Goal: Task Accomplishment & Management: Use online tool/utility

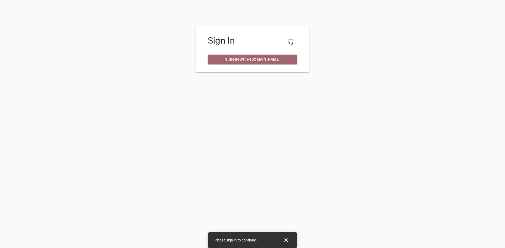
click at [254, 61] on span "Sign in with my.ruud.com" at bounding box center [252, 59] width 81 height 7
click at [269, 61] on span "Sign in with my.ruud.com" at bounding box center [252, 59] width 81 height 7
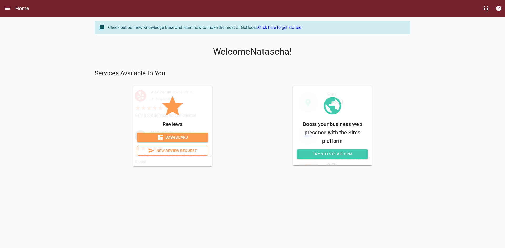
click at [176, 138] on span "Dashboard" at bounding box center [172, 137] width 63 height 7
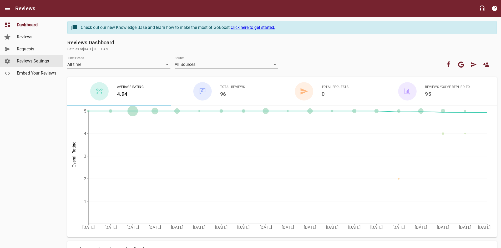
click at [46, 59] on span "Reviews Settings" at bounding box center [37, 61] width 40 height 6
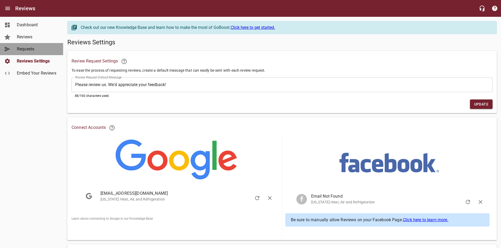
click at [31, 48] on span "Requests" at bounding box center [37, 49] width 40 height 6
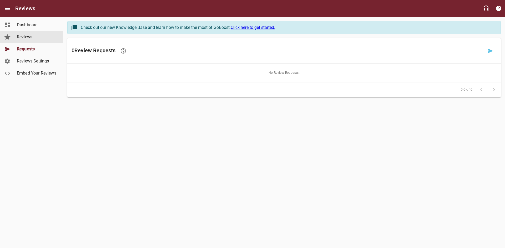
click at [26, 38] on span "Reviews" at bounding box center [37, 37] width 40 height 6
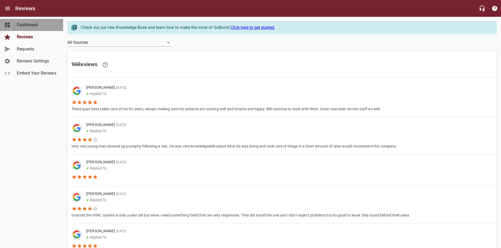
click at [35, 26] on span "Dashboard" at bounding box center [37, 25] width 40 height 6
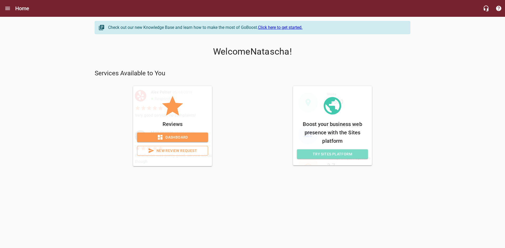
click at [321, 154] on span "Try Sites Platform" at bounding box center [332, 154] width 63 height 7
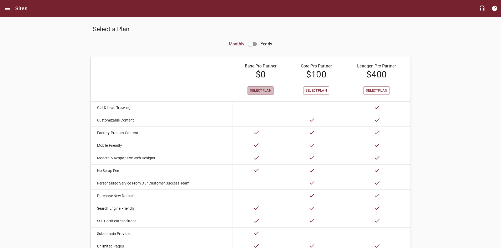
click at [254, 90] on span "Select Plan" at bounding box center [261, 91] width 22 height 6
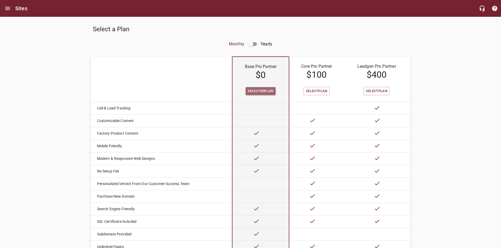
click at [254, 90] on span "Selected Plan" at bounding box center [261, 91] width 26 height 6
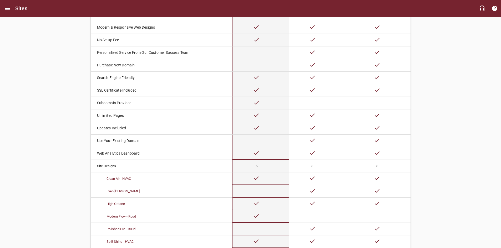
scroll to position [213, 0]
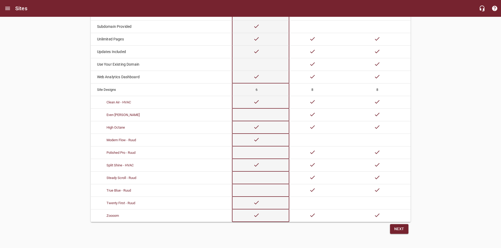
click at [395, 228] on span "Next" at bounding box center [399, 229] width 10 height 7
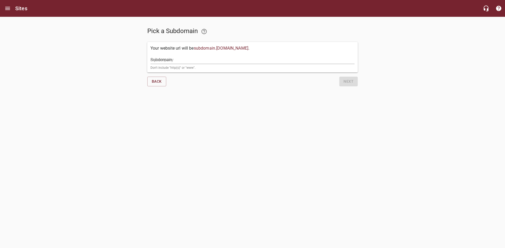
click at [177, 58] on input "Subdomain" at bounding box center [252, 60] width 204 height 8
type input "ok-hvac"
click at [345, 82] on span "Next" at bounding box center [348, 81] width 10 height 7
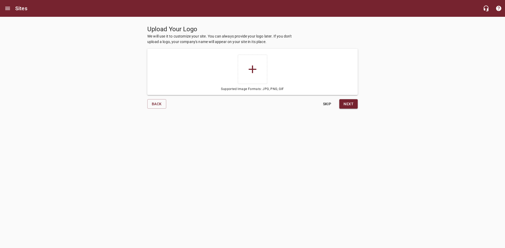
click at [253, 71] on icon at bounding box center [252, 69] width 13 height 13
click at [0, 0] on input "file" at bounding box center [0, 0] width 0 height 0
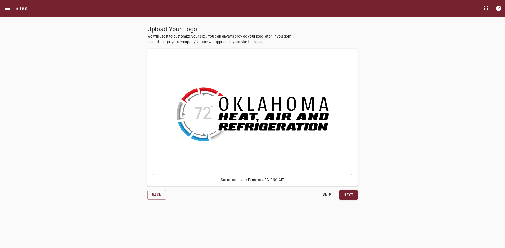
click at [352, 196] on span "Next" at bounding box center [348, 195] width 10 height 7
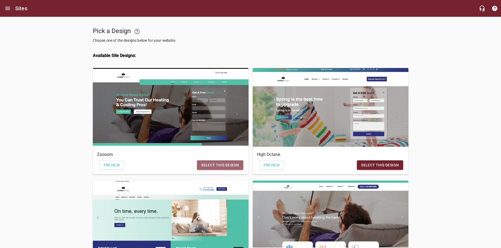
click at [217, 167] on span "Select this design" at bounding box center [220, 165] width 38 height 7
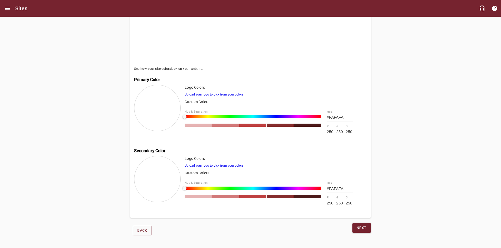
scroll to position [96, 0]
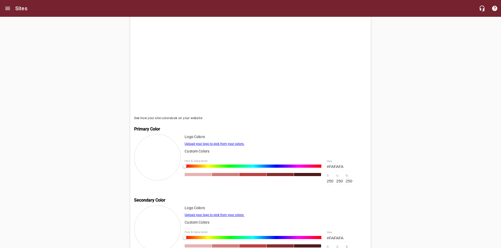
click at [220, 145] on link "Upload your logo to pick from your colors." at bounding box center [215, 144] width 60 height 4
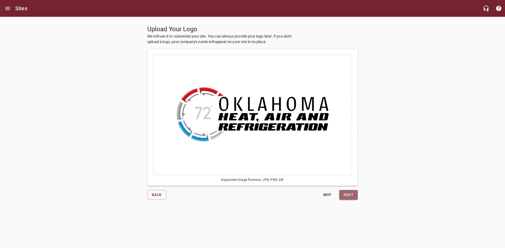
click at [349, 194] on span "Next" at bounding box center [348, 195] width 10 height 7
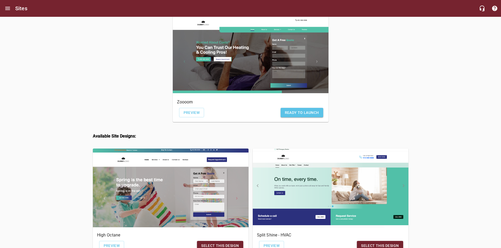
scroll to position [26, 0]
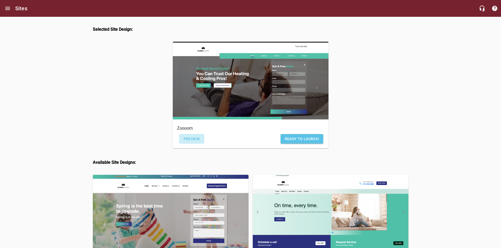
click at [192, 140] on span "Preview" at bounding box center [192, 139] width 16 height 7
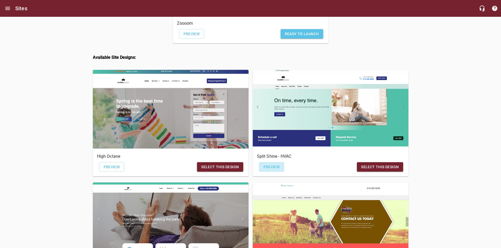
click at [273, 170] on span "Preview" at bounding box center [271, 167] width 16 height 7
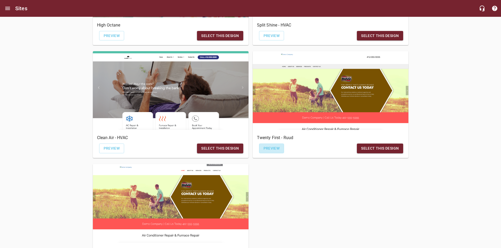
click at [270, 151] on span "Preview" at bounding box center [271, 148] width 16 height 7
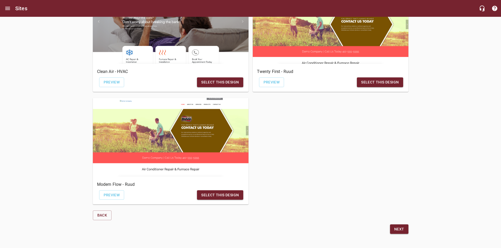
scroll to position [226, 0]
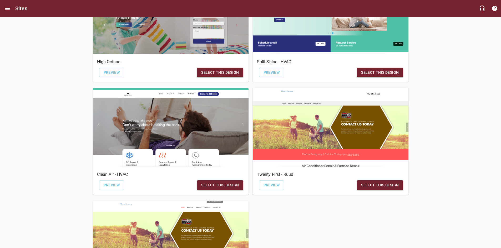
click at [112, 187] on span "Preview" at bounding box center [112, 185] width 16 height 7
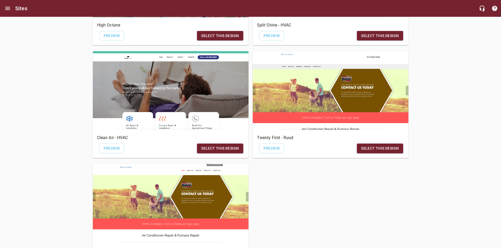
scroll to position [331, 0]
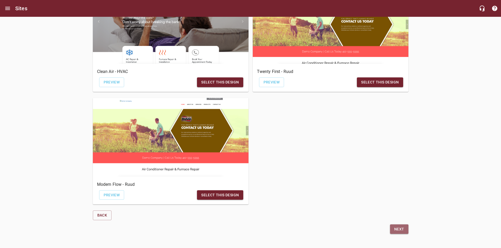
click at [399, 227] on span "Next" at bounding box center [399, 229] width 10 height 7
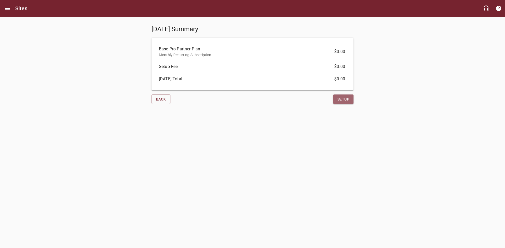
click at [344, 101] on span "Setup" at bounding box center [343, 99] width 12 height 7
click at [347, 101] on span "Setup" at bounding box center [343, 99] width 12 height 7
click at [162, 100] on span "Back" at bounding box center [161, 99] width 10 height 7
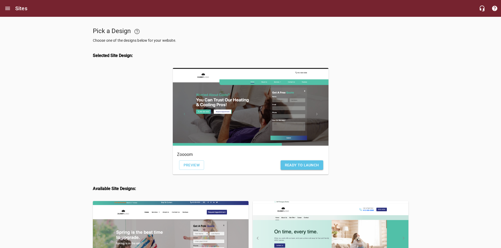
click at [247, 105] on div "button" at bounding box center [251, 107] width 156 height 79
click at [7, 10] on icon "Open drawer" at bounding box center [7, 8] width 6 height 6
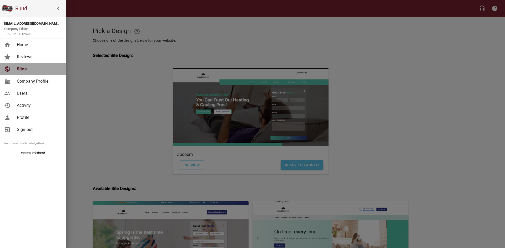
click at [22, 68] on span "Sites" at bounding box center [38, 69] width 43 height 6
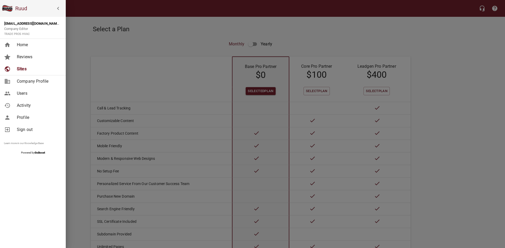
click at [201, 52] on div at bounding box center [252, 124] width 505 height 248
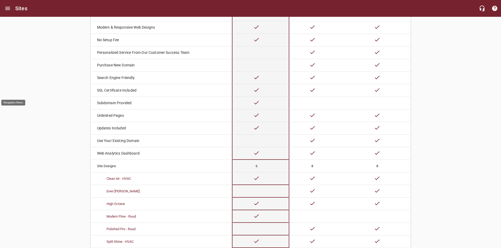
scroll to position [213, 0]
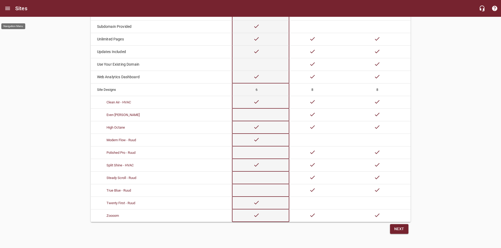
click at [404, 227] on span "Next" at bounding box center [399, 229] width 10 height 7
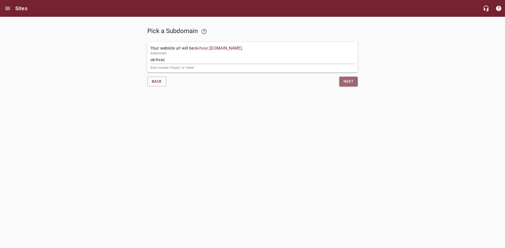
click at [350, 85] on button "Next" at bounding box center [348, 82] width 18 height 10
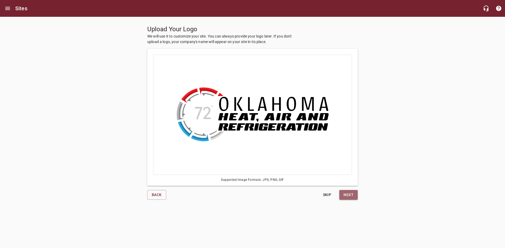
click at [349, 195] on span "Next" at bounding box center [348, 195] width 10 height 7
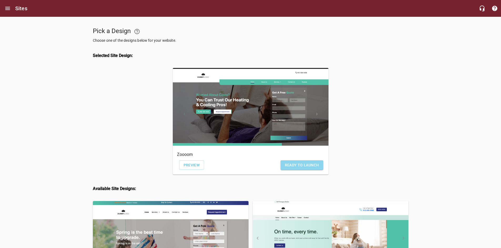
click at [313, 165] on span "Ready to Launch" at bounding box center [302, 165] width 34 height 7
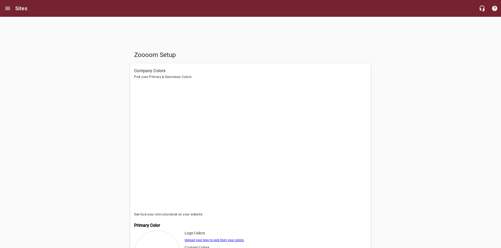
scroll to position [105, 0]
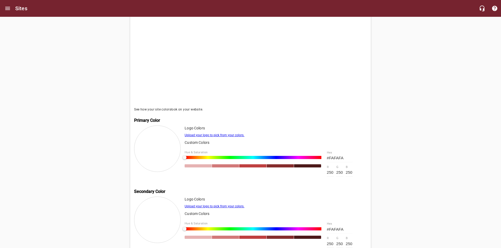
click at [342, 158] on input "#FAFAFA" at bounding box center [340, 158] width 26 height 8
paste input "4daae1"
type input "#4daae1"
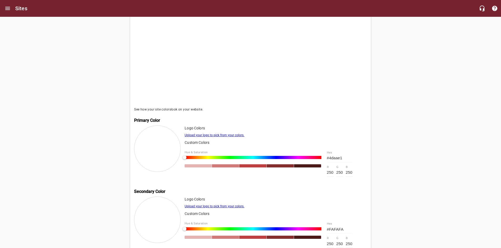
type input "77"
type input "170"
type input "225"
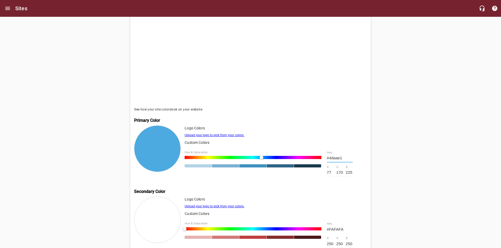
type input "#4DAAE1"
click at [350, 145] on p "Custom Colors" at bounding box center [276, 143] width 182 height 6
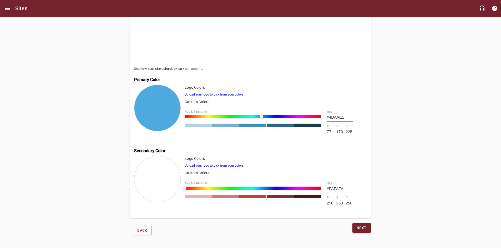
click at [340, 189] on input "#FAFAFA" at bounding box center [340, 189] width 26 height 8
paste input "4daae1"
type input "#4daae1"
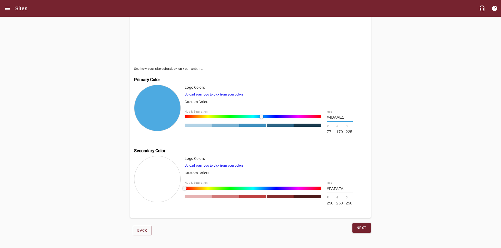
type input "77"
type input "170"
type input "225"
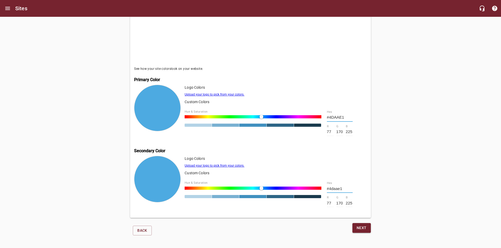
type input "#4DAAE1"
click at [345, 168] on div "Logo Colors Upload your logo to pick from your colors. Custom Colors Hue & Satu…" at bounding box center [276, 185] width 182 height 58
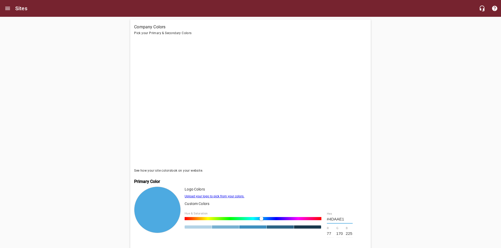
scroll to position [70, 0]
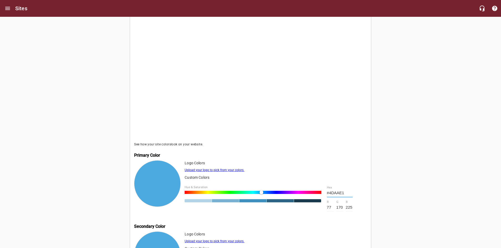
click at [222, 203] on div at bounding box center [225, 201] width 27 height 3
type input "#79B1D2"
type input "121"
type input "177"
type input "210"
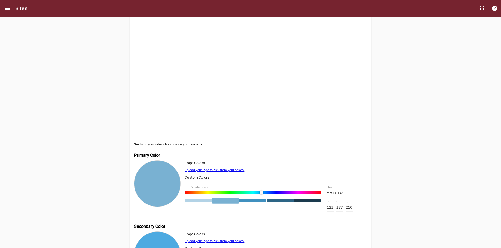
click at [341, 193] on input "#79B1D2" at bounding box center [340, 193] width 26 height 8
paste input "e12529"
type input "#e12529"
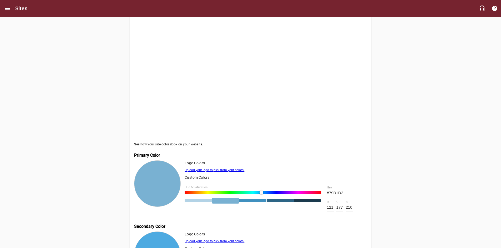
type input "225"
type input "37"
type input "41"
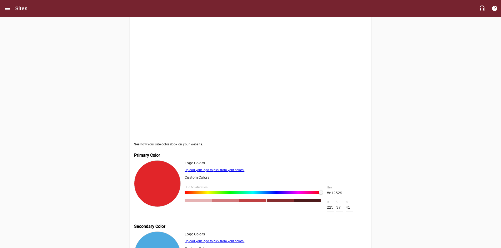
type input "#e12529"
click at [349, 179] on p "Custom Colors" at bounding box center [276, 178] width 182 height 6
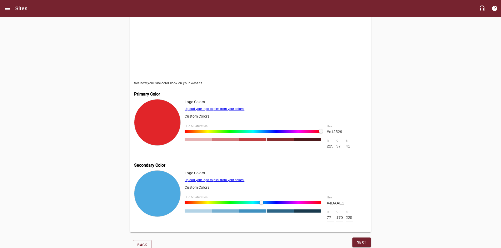
scroll to position [149, 0]
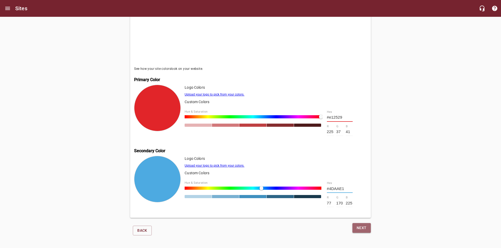
click at [358, 226] on span "Next" at bounding box center [361, 228] width 10 height 7
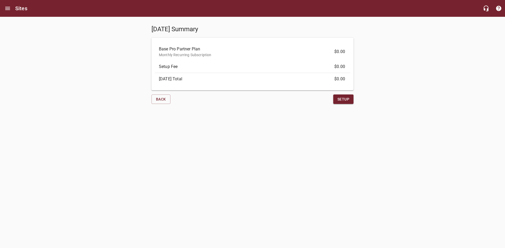
click at [343, 101] on span "Setup" at bounding box center [343, 99] width 12 height 7
click at [344, 98] on span "Setup" at bounding box center [343, 99] width 12 height 7
click at [350, 101] on button "Setup" at bounding box center [343, 100] width 20 height 10
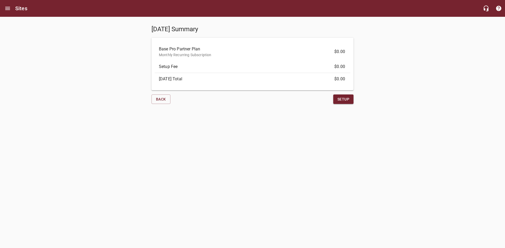
click at [338, 98] on span "Setup" at bounding box center [343, 99] width 12 height 7
click at [344, 100] on span "Setup" at bounding box center [343, 99] width 12 height 7
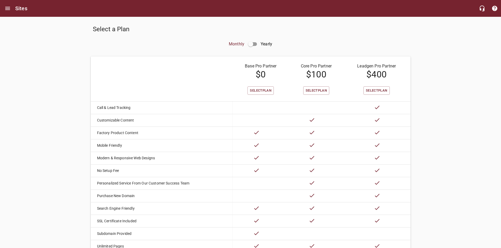
click at [260, 91] on span "Select Plan" at bounding box center [261, 91] width 22 height 6
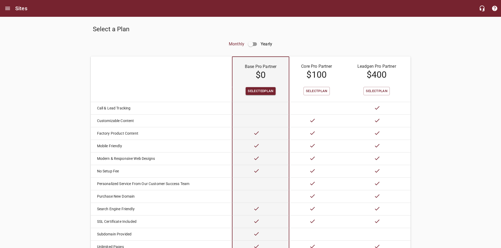
click at [253, 41] on input "checkbox" at bounding box center [250, 44] width 13 height 13
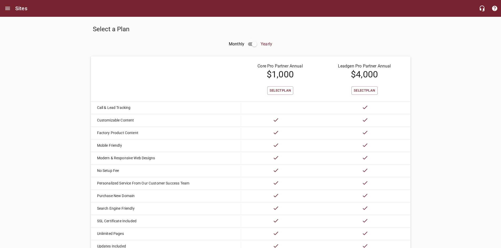
click at [253, 44] on input "checkbox" at bounding box center [254, 44] width 13 height 13
checkbox input "false"
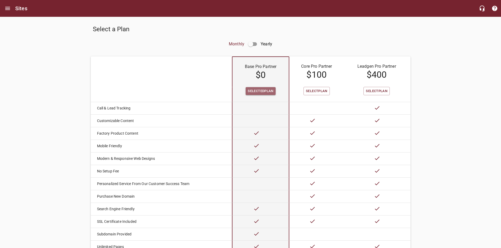
click at [261, 90] on span "Selected Plan" at bounding box center [261, 91] width 26 height 6
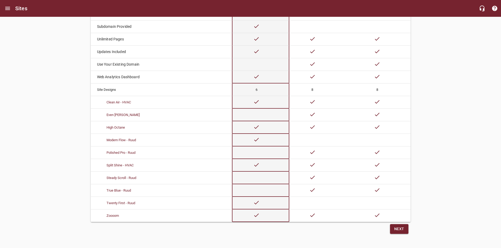
scroll to position [213, 0]
click at [400, 226] on span "Next" at bounding box center [399, 229] width 10 height 7
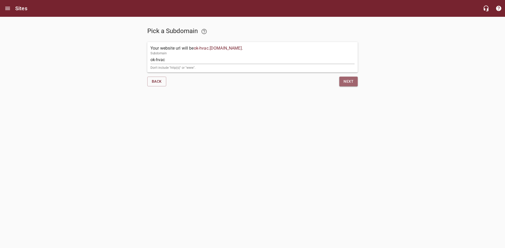
click at [341, 83] on button "Next" at bounding box center [348, 82] width 18 height 10
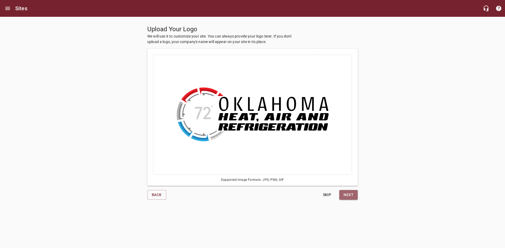
click at [343, 191] on button "Next" at bounding box center [348, 195] width 18 height 10
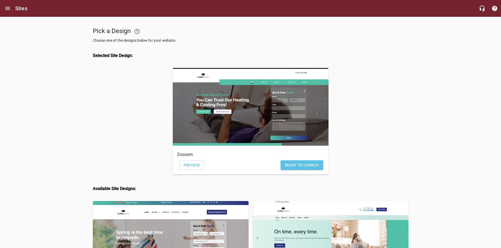
click at [310, 167] on span "Ready to Launch" at bounding box center [302, 165] width 34 height 7
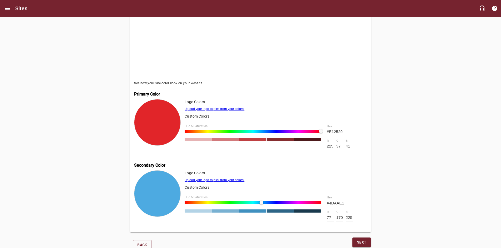
scroll to position [149, 0]
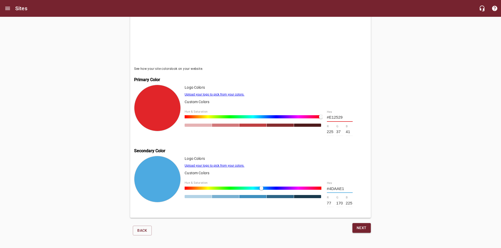
click at [363, 228] on span "Next" at bounding box center [361, 228] width 10 height 7
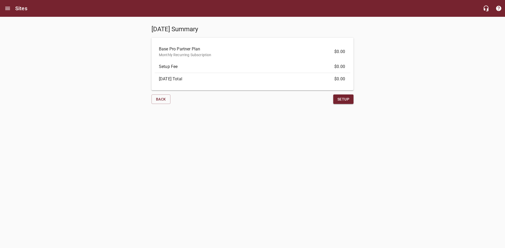
click at [341, 100] on span "Setup" at bounding box center [343, 99] width 12 height 7
click at [9, 9] on icon "Open drawer" at bounding box center [7, 8] width 6 height 6
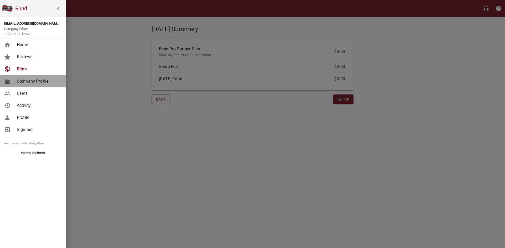
click at [36, 80] on span "Company Profile" at bounding box center [38, 81] width 43 height 6
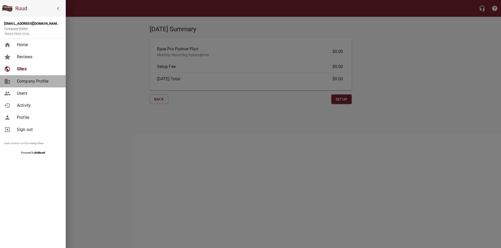
select select "Oklahoma"
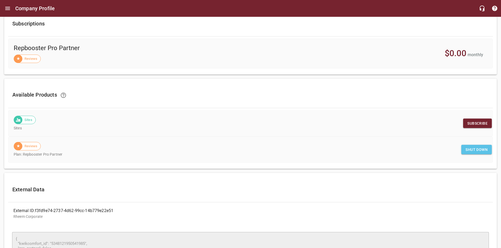
scroll to position [201, 0]
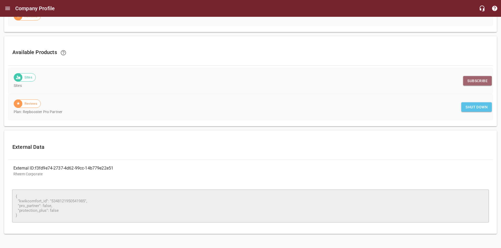
click at [476, 79] on span "Subscribe" at bounding box center [477, 81] width 20 height 7
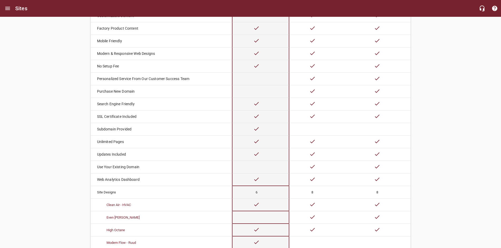
scroll to position [210, 0]
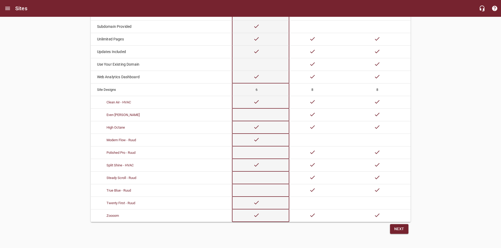
click at [408, 234] on button "Next" at bounding box center [399, 230] width 18 height 10
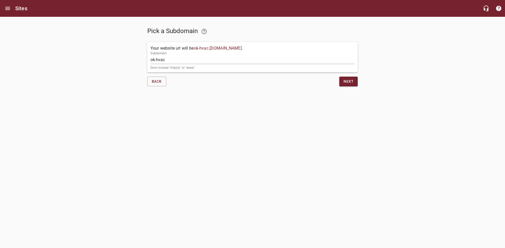
click at [349, 79] on span "Next" at bounding box center [348, 81] width 10 height 7
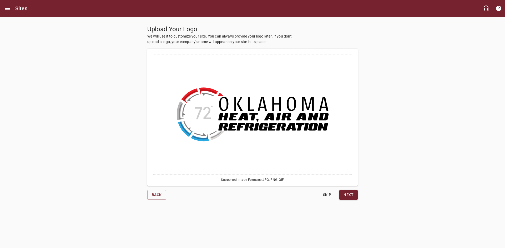
click at [353, 194] on span "Next" at bounding box center [348, 195] width 10 height 7
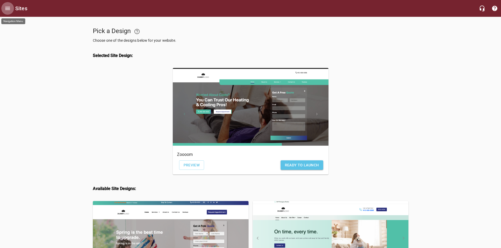
click at [12, 11] on button "Open drawer" at bounding box center [7, 8] width 13 height 13
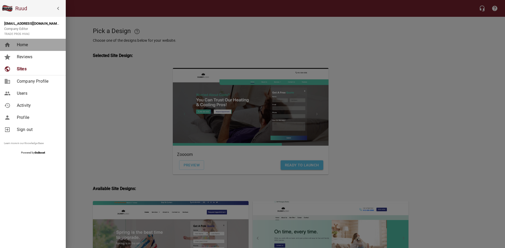
click at [27, 46] on span "Home" at bounding box center [38, 45] width 43 height 6
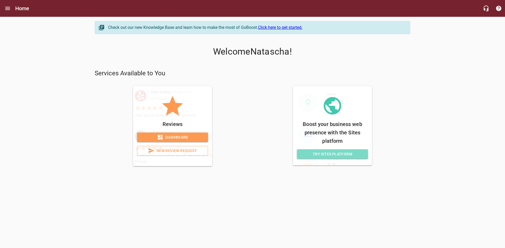
click at [339, 154] on span "Try Sites Platform" at bounding box center [332, 154] width 63 height 7
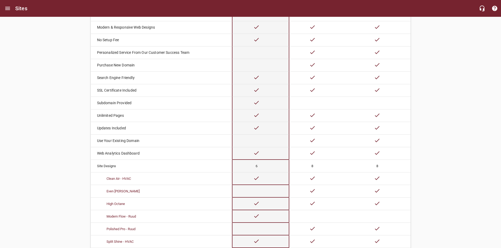
scroll to position [213, 0]
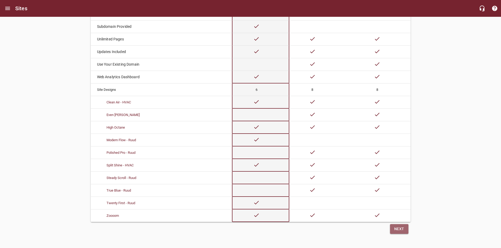
click at [398, 230] on span "Next" at bounding box center [399, 229] width 10 height 7
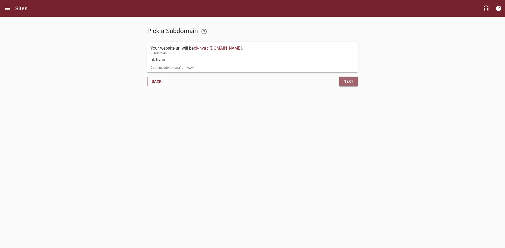
click at [353, 83] on span "Next" at bounding box center [348, 81] width 10 height 7
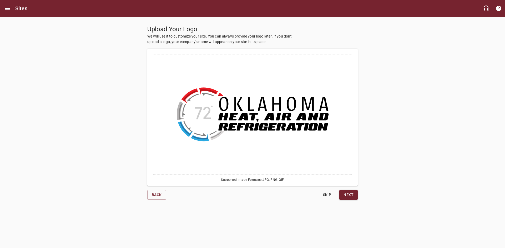
click at [352, 194] on span "Next" at bounding box center [348, 195] width 10 height 7
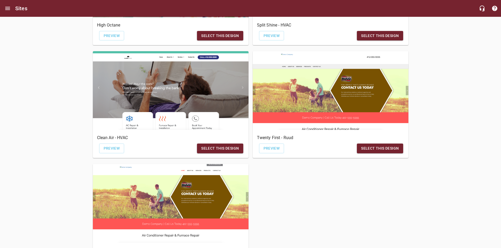
scroll to position [331, 0]
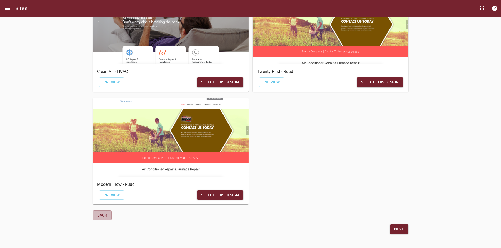
click at [100, 212] on span "Back" at bounding box center [102, 215] width 10 height 7
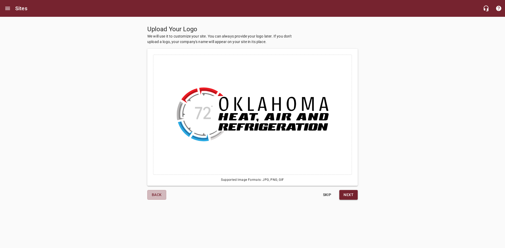
click at [161, 194] on span "Back" at bounding box center [157, 195] width 10 height 7
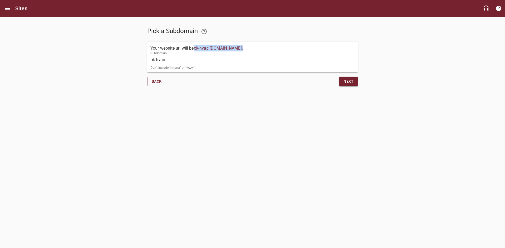
copy p "ok-hvac . ruudpropartner.com ."
drag, startPoint x: 251, startPoint y: 48, endPoint x: 196, endPoint y: 48, distance: 54.9
click at [196, 48] on div "Your website url will be ok-hvac . ruudpropartner.com . Subdomain ok-hvac Don't…" at bounding box center [252, 57] width 210 height 30
click at [297, 101] on html "Sites Pick a Subdomain Your website url will be ok-hvac . ruudpropartner.com . …" at bounding box center [252, 50] width 505 height 101
click at [349, 80] on span "Next" at bounding box center [348, 81] width 10 height 7
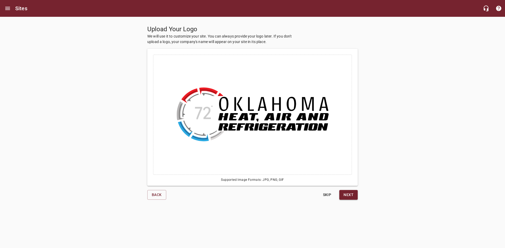
click at [351, 193] on span "Next" at bounding box center [348, 195] width 10 height 7
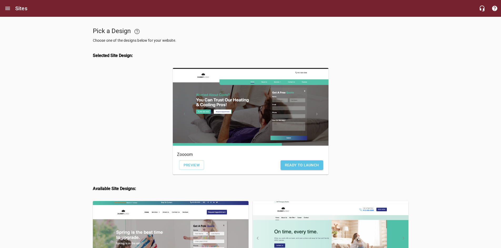
click at [298, 169] on span "Ready to Launch" at bounding box center [302, 165] width 34 height 7
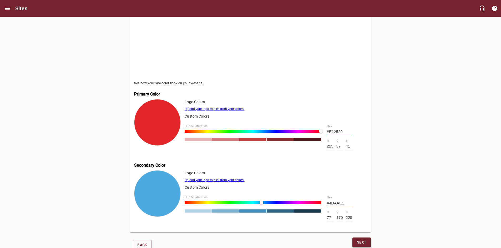
scroll to position [149, 0]
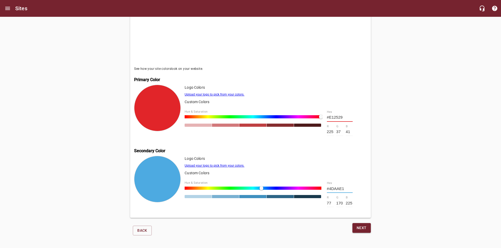
click at [361, 228] on span "Next" at bounding box center [361, 228] width 10 height 7
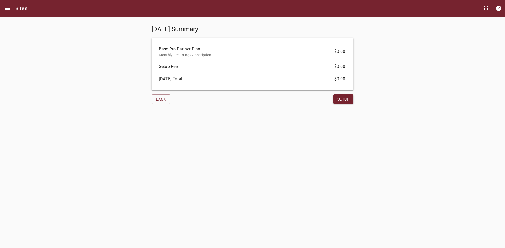
click at [345, 99] on span "Setup" at bounding box center [343, 99] width 12 height 7
click at [486, 8] on icon "button" at bounding box center [486, 8] width 6 height 6
click at [8, 7] on icon "Open drawer" at bounding box center [7, 8] width 5 height 3
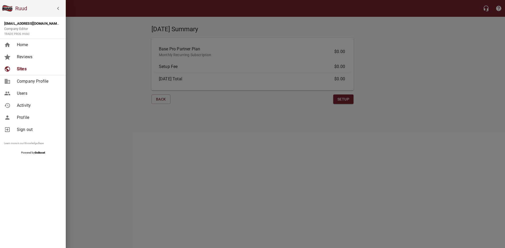
click at [98, 138] on div at bounding box center [252, 124] width 505 height 248
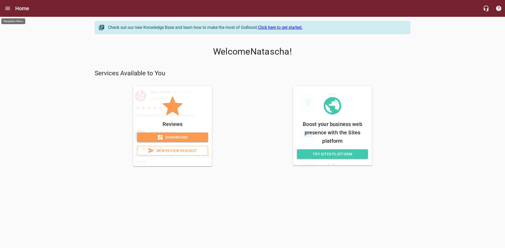
click at [8, 7] on icon "Open drawer" at bounding box center [7, 8] width 5 height 3
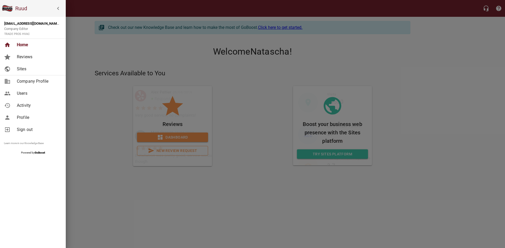
drag, startPoint x: 29, startPoint y: 35, endPoint x: 23, endPoint y: 34, distance: 6.1
click at [28, 35] on small "TRADE PROS HVAC" at bounding box center [17, 33] width 26 height 3
drag, startPoint x: 23, startPoint y: 34, endPoint x: 9, endPoint y: 33, distance: 14.5
click at [9, 33] on small "TRADE PROS HVAC" at bounding box center [17, 33] width 26 height 3
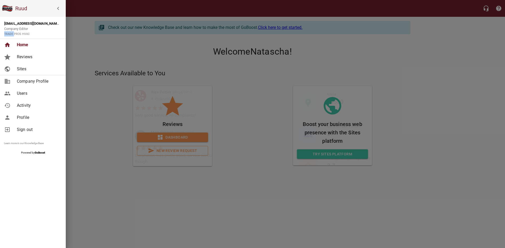
click at [9, 33] on small "TRADE PROS HVAC" at bounding box center [17, 33] width 26 height 3
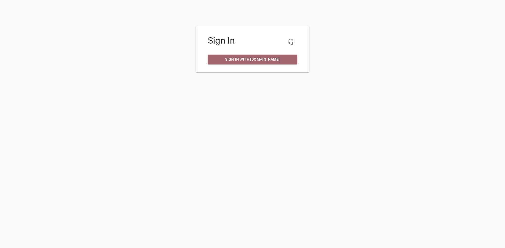
click at [265, 60] on span "Sign in with [DOMAIN_NAME]" at bounding box center [252, 59] width 81 height 7
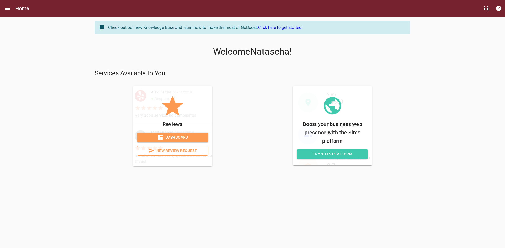
click at [348, 158] on link "Try Sites Platform" at bounding box center [332, 155] width 71 height 10
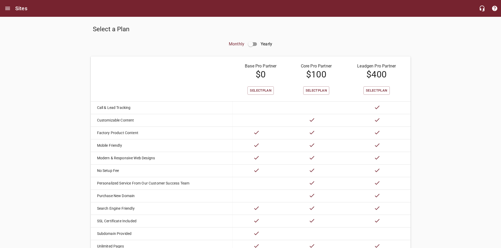
click at [265, 91] on span "Select Plan" at bounding box center [261, 91] width 22 height 6
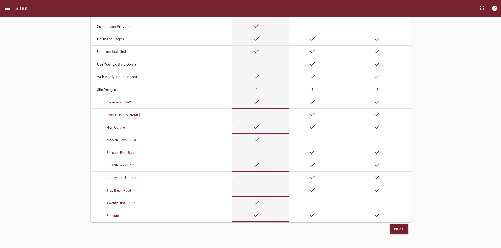
scroll to position [213, 0]
click at [398, 229] on span "Next" at bounding box center [399, 229] width 10 height 7
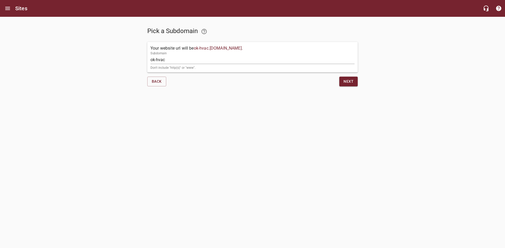
click at [344, 78] on button "Next" at bounding box center [348, 82] width 18 height 10
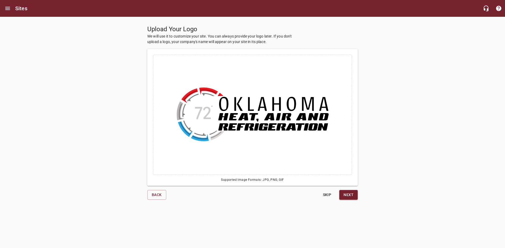
click at [354, 197] on button "Next" at bounding box center [348, 195] width 18 height 10
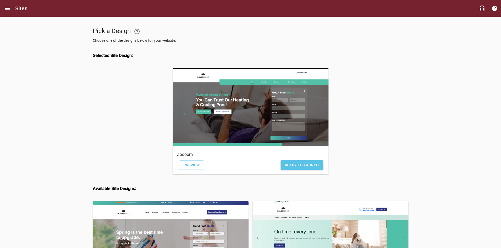
click at [311, 167] on span "Ready to Launch" at bounding box center [302, 165] width 34 height 7
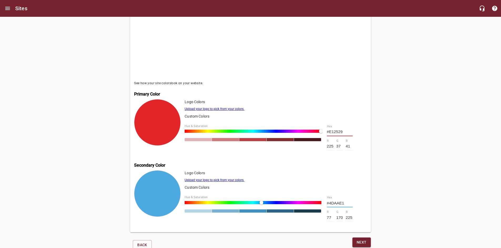
scroll to position [149, 0]
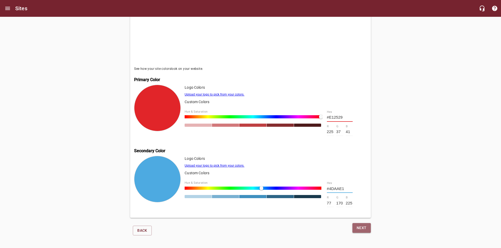
click at [363, 226] on span "Next" at bounding box center [361, 228] width 10 height 7
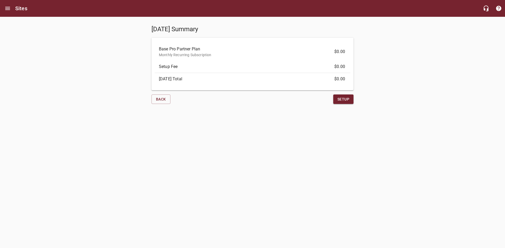
click at [347, 102] on span "Setup" at bounding box center [343, 99] width 12 height 7
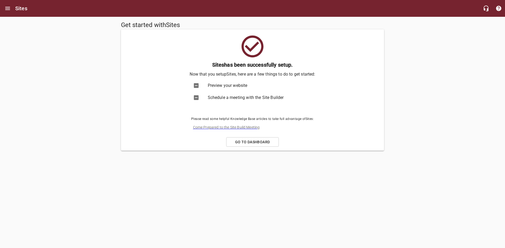
click at [235, 86] on span "Preview your website" at bounding box center [258, 86] width 100 height 6
click at [262, 98] on span "Schedule a meeting with the Site Builder" at bounding box center [258, 98] width 100 height 6
click at [248, 142] on span "Go to Dashboard" at bounding box center [253, 142] width 44 height 7
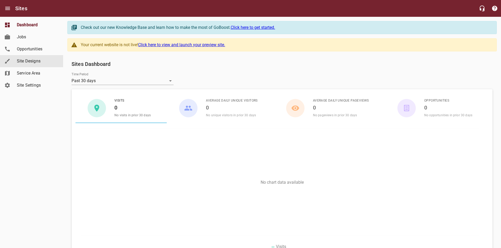
click at [29, 63] on span "Site Designs" at bounding box center [37, 61] width 40 height 6
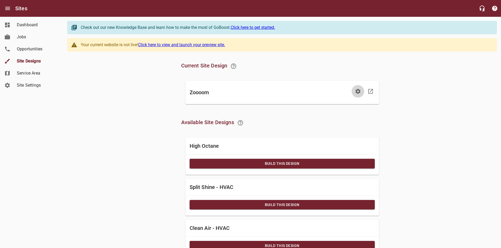
click at [359, 91] on icon "button" at bounding box center [357, 91] width 5 height 5
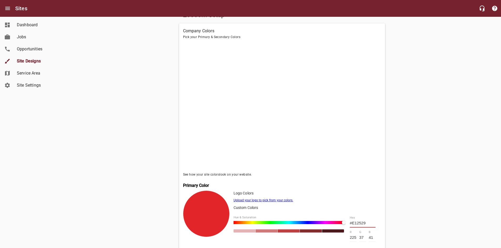
scroll to position [158, 0]
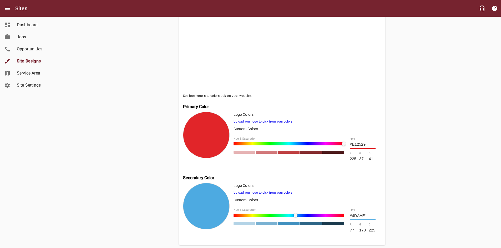
click at [362, 218] on input "#4DAAE1" at bounding box center [363, 216] width 26 height 8
click at [365, 145] on input "#E12529" at bounding box center [363, 145] width 26 height 8
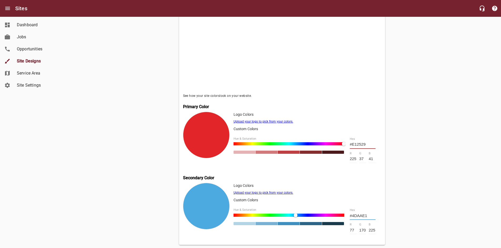
click at [365, 145] on input "#E12529" at bounding box center [363, 145] width 26 height 8
paste input "4DAAE1"
type input "#4DAAE1"
type input "77"
type input "170"
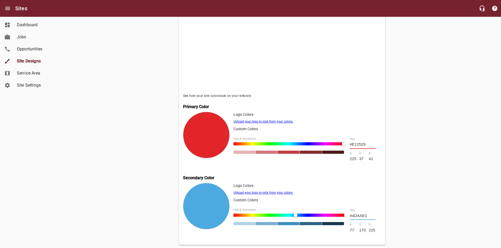
type input "225"
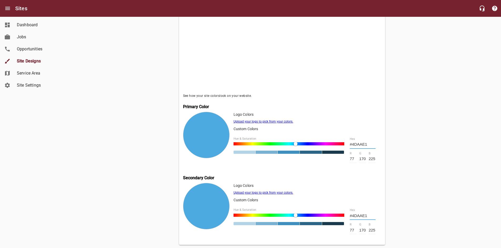
type input "#4DAAE1"
click at [394, 139] on div "Zoooom Setup Company Colors Pick your Primary & Secondary Colors See how your s…" at bounding box center [281, 96] width 343 height 337
click at [356, 217] on input "#4DAAE1" at bounding box center [363, 216] width 26 height 8
paste input "#81818"
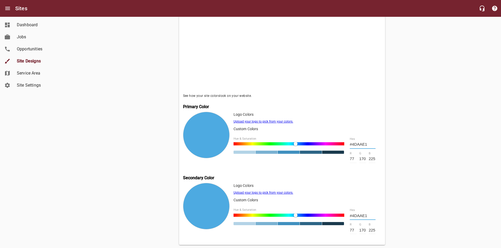
click at [408, 180] on div "Zoooom Setup Company Colors Pick your Primary & Secondary Colors See how your s…" at bounding box center [281, 96] width 343 height 337
click at [363, 218] on input "#4DAAE1" at bounding box center [363, 216] width 26 height 8
paste input "81818"
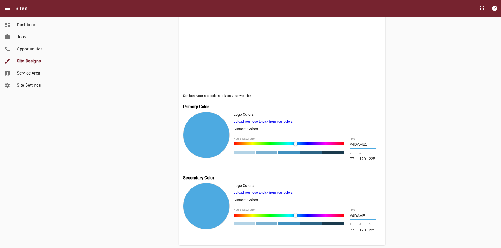
type input "#818181"
type input "129"
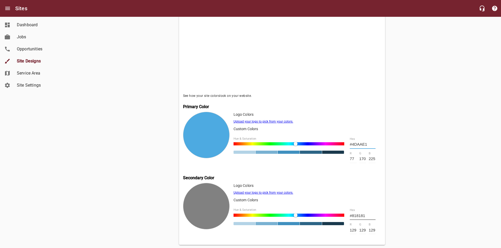
type input "#818181"
click at [393, 182] on div "Zoooom Setup Company Colors Pick your Primary & Secondary Colors See how your s…" at bounding box center [281, 96] width 343 height 337
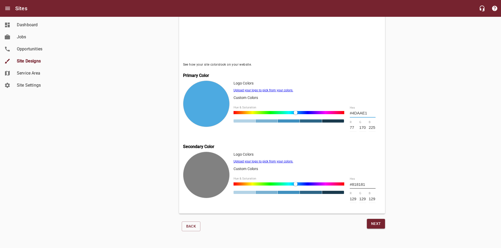
click at [374, 224] on span "Next" at bounding box center [376, 224] width 10 height 7
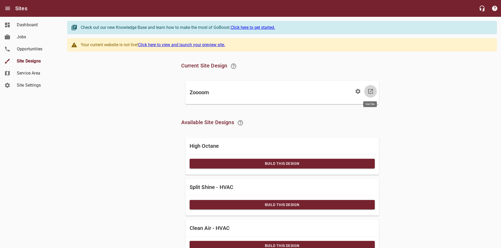
click at [372, 92] on icon at bounding box center [370, 91] width 6 height 6
click at [36, 50] on span "Opportunities" at bounding box center [37, 49] width 40 height 6
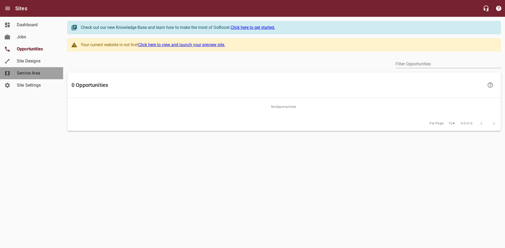
click at [27, 72] on span "Service Area" at bounding box center [37, 73] width 40 height 6
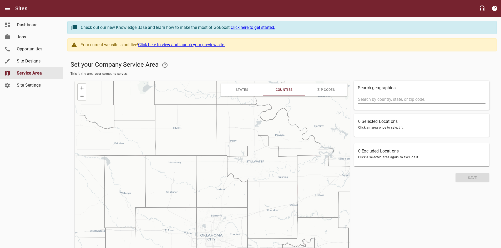
scroll to position [26, 0]
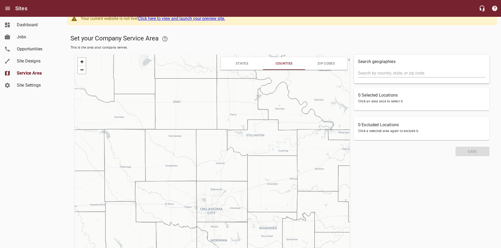
click at [216, 200] on icon at bounding box center [221, 201] width 51 height 41
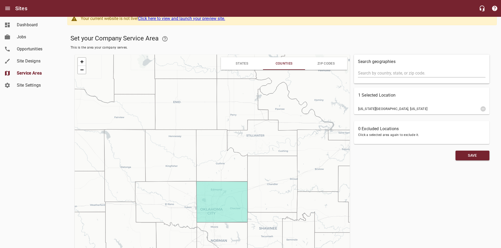
drag, startPoint x: 402, startPoint y: 200, endPoint x: 386, endPoint y: 178, distance: 27.2
click at [410, 166] on div "Search geographies 1 Selected Location Oklahoma County, Oklahoma 0 Excluded Loc…" at bounding box center [422, 167] width 140 height 228
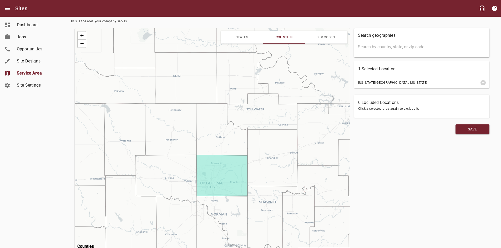
scroll to position [79, 0]
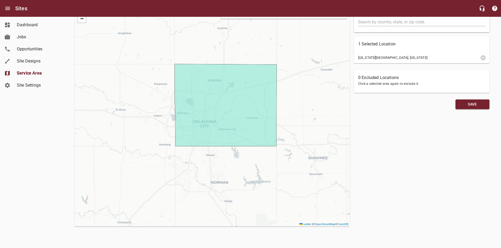
click at [209, 156] on div "+ − Leaflet | © OpenStreetMap © CartoDB" at bounding box center [212, 114] width 275 height 223
click at [211, 153] on div "+ − Leaflet | © OpenStreetMap © CartoDB" at bounding box center [212, 114] width 275 height 223
click at [297, 89] on div "+ − Leaflet | © OpenStreetMap © CartoDB" at bounding box center [212, 114] width 275 height 223
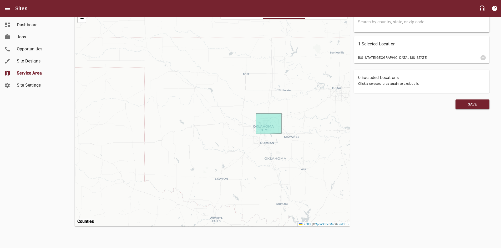
click at [249, 136] on div "+ − Leaflet | © OpenStreetMap © CartoDB" at bounding box center [212, 114] width 275 height 223
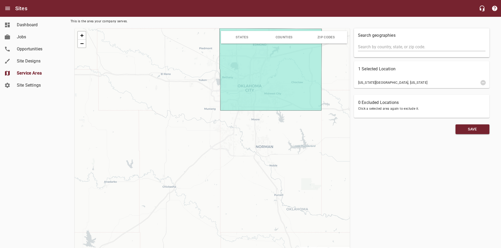
drag, startPoint x: 302, startPoint y: 155, endPoint x: 266, endPoint y: 179, distance: 43.3
click at [269, 174] on div "+ − Leaflet | © OpenStreetMap © CartoDB" at bounding box center [212, 139] width 275 height 223
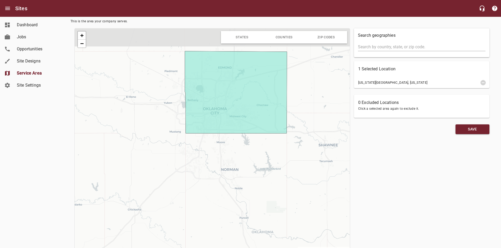
click at [266, 180] on div "+ − Leaflet | © OpenStreetMap © CartoDB" at bounding box center [212, 139] width 275 height 223
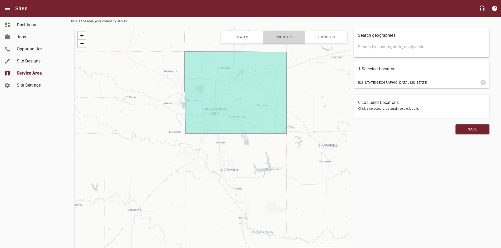
click at [281, 37] on span "Counties" at bounding box center [284, 37] width 17 height 4
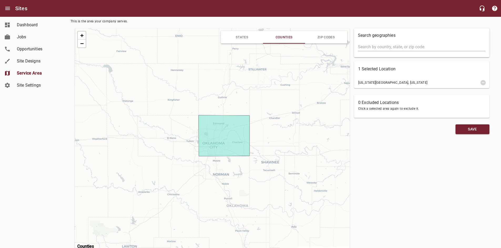
click at [222, 181] on div "+ − Leaflet | © OpenStreetMap © CartoDB" at bounding box center [212, 139] width 275 height 223
click at [290, 128] on div "+ − Leaflet | © OpenStreetMap © CartoDB" at bounding box center [212, 139] width 275 height 223
click at [246, 38] on span "States" at bounding box center [242, 37] width 13 height 4
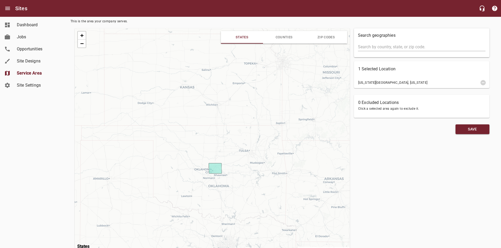
click at [328, 36] on span "ZIP Codes" at bounding box center [325, 37] width 17 height 4
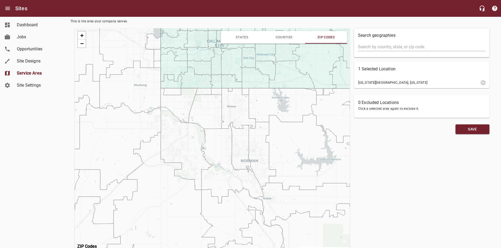
click at [237, 115] on icon at bounding box center [238, 108] width 34 height 40
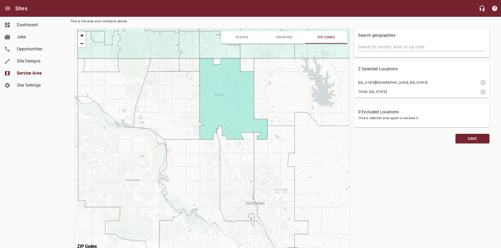
click at [292, 96] on div "+ − Leaflet | © OpenStreetMap © CartoDB" at bounding box center [212, 139] width 275 height 223
click at [303, 84] on icon at bounding box center [316, 92] width 124 height 68
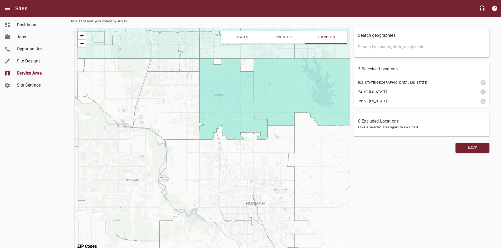
click at [246, 64] on icon at bounding box center [267, 43] width 54 height 57
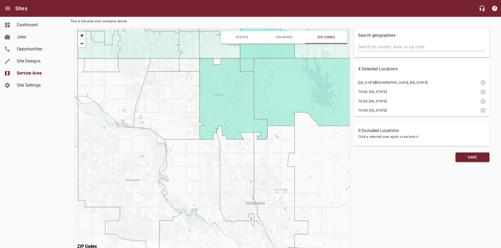
click at [217, 60] on icon at bounding box center [219, 48] width 41 height 34
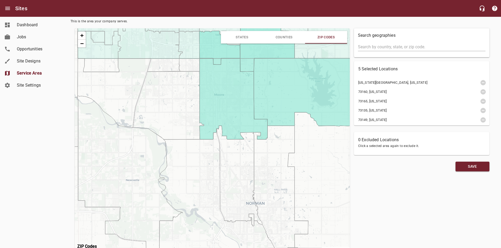
click at [178, 92] on icon at bounding box center [168, 106] width 71 height 68
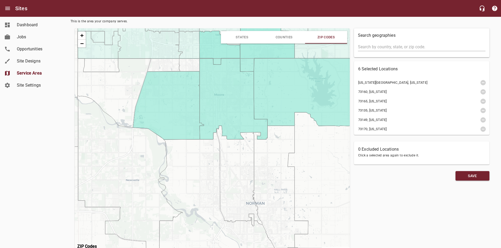
click at [187, 64] on icon at bounding box center [187, 51] width 24 height 40
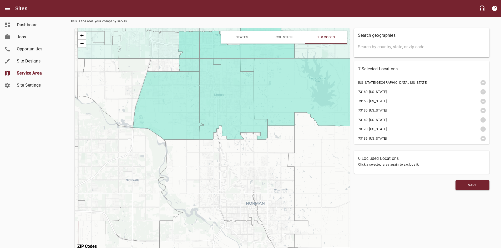
click at [172, 66] on icon at bounding box center [150, 44] width 64 height 56
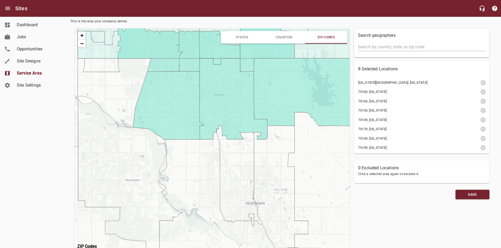
click at [279, 164] on icon at bounding box center [280, 194] width 55 height 136
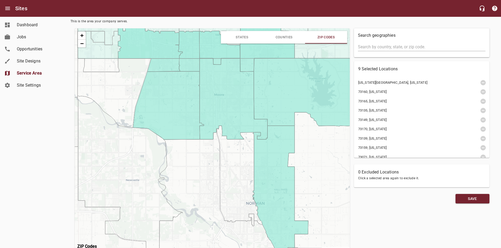
click at [242, 173] on icon at bounding box center [239, 175] width 45 height 99
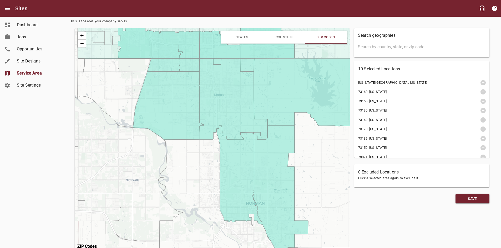
click at [242, 173] on icon at bounding box center [239, 175] width 45 height 99
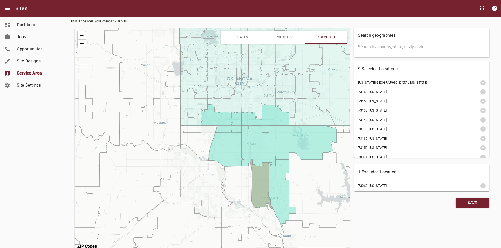
click at [241, 179] on icon at bounding box center [252, 201] width 63 height 80
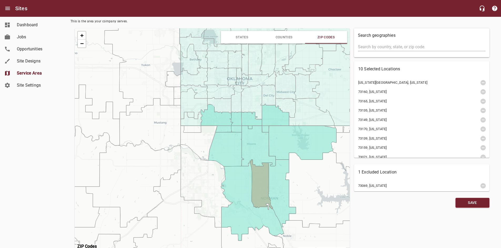
click at [315, 179] on icon at bounding box center [332, 189] width 92 height 77
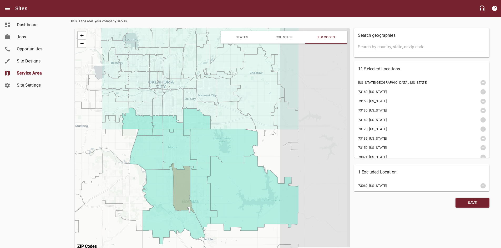
drag, startPoint x: 324, startPoint y: 174, endPoint x: 216, endPoint y: 176, distance: 107.8
click at [216, 176] on icon at bounding box center [253, 193] width 92 height 77
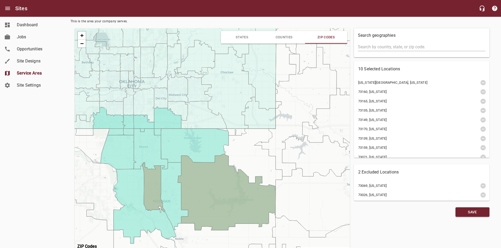
click at [210, 176] on icon at bounding box center [227, 192] width 98 height 77
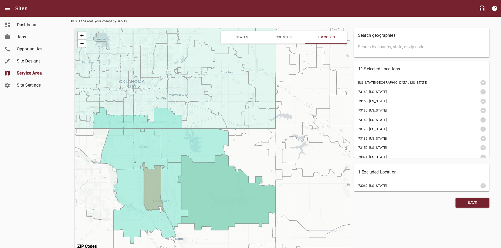
click at [145, 187] on icon at bounding box center [153, 188] width 23 height 50
click at [149, 185] on icon at bounding box center [153, 188] width 23 height 50
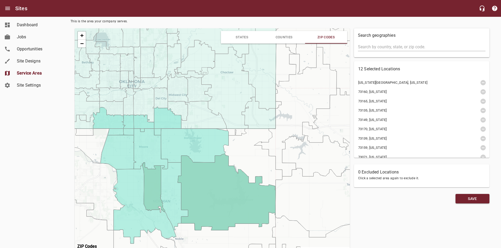
click at [253, 156] on icon at bounding box center [252, 143] width 59 height 93
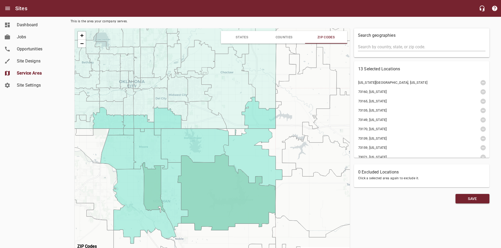
click at [240, 133] on icon at bounding box center [228, 91] width 54 height 89
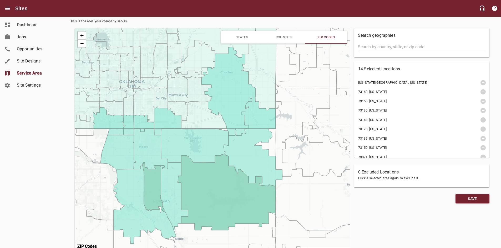
click at [226, 130] on icon at bounding box center [204, 116] width 47 height 30
click at [262, 67] on icon at bounding box center [279, 72] width 75 height 77
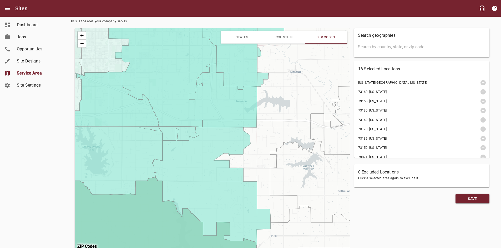
drag, startPoint x: 268, startPoint y: 114, endPoint x: 286, endPoint y: 135, distance: 27.7
click at [271, 118] on icon at bounding box center [296, 110] width 164 height 225
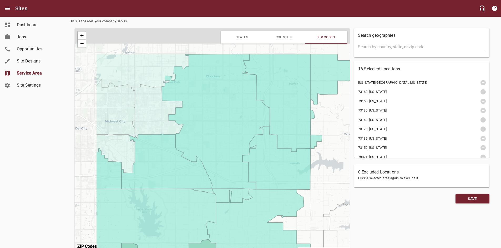
drag, startPoint x: 286, startPoint y: 135, endPoint x: 325, endPoint y: 180, distance: 60.1
click at [325, 180] on icon at bounding box center [347, 169] width 160 height 231
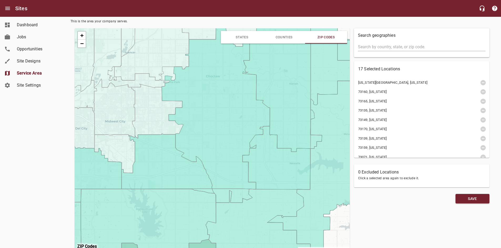
click at [323, 178] on icon at bounding box center [322, 162] width 110 height 245
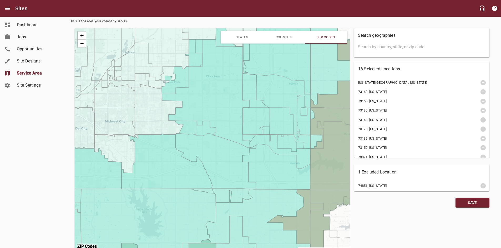
click at [268, 162] on icon at bounding box center [185, 134] width 277 height 273
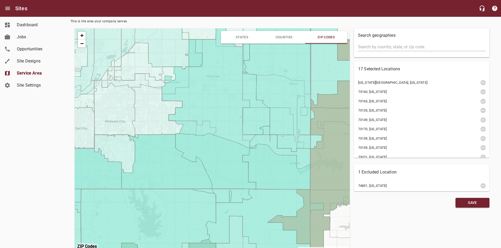
click at [268, 162] on g at bounding box center [181, 179] width 392 height 363
click at [268, 170] on icon at bounding box center [212, 179] width 330 height 363
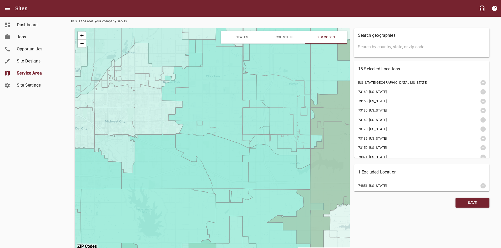
click at [268, 170] on icon at bounding box center [212, 179] width 330 height 363
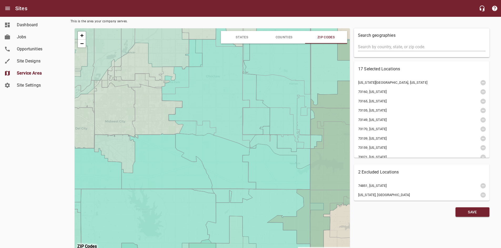
click at [481, 81] on icon "button" at bounding box center [483, 83] width 6 height 6
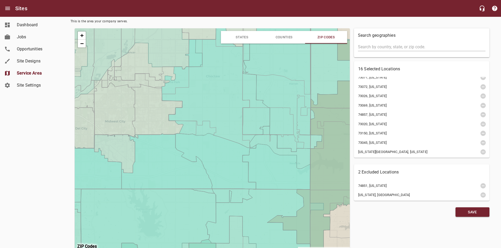
scroll to position [79, 0]
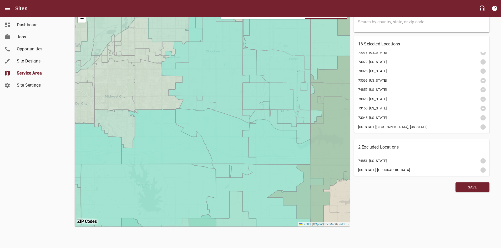
click at [482, 169] on icon "button" at bounding box center [483, 170] width 6 height 6
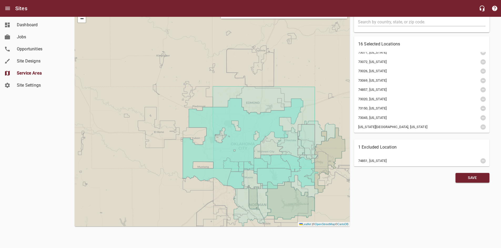
click at [483, 162] on icon "button" at bounding box center [482, 161] width 5 height 5
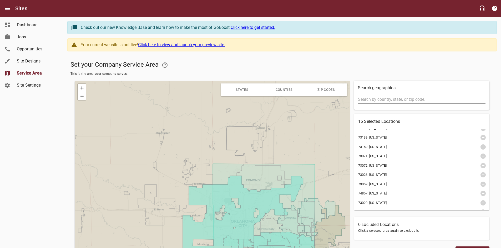
scroll to position [0, 0]
click at [480, 134] on icon "button" at bounding box center [482, 135] width 5 height 5
click at [480, 135] on icon "button" at bounding box center [483, 135] width 6 height 6
click at [480, 141] on icon "button" at bounding box center [483, 144] width 6 height 6
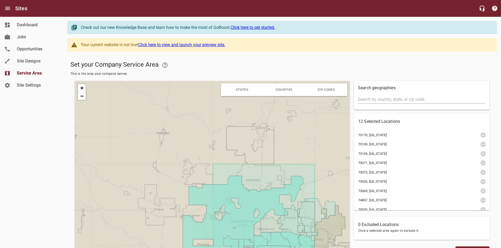
click at [480, 135] on icon "button" at bounding box center [483, 135] width 6 height 6
click at [480, 141] on icon "button" at bounding box center [483, 144] width 6 height 6
click at [480, 135] on icon "button" at bounding box center [483, 135] width 6 height 6
click at [480, 141] on icon "button" at bounding box center [483, 144] width 6 height 6
click at [479, 135] on button "button" at bounding box center [483, 135] width 11 height 11
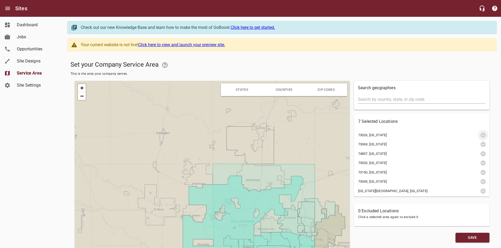
click at [479, 135] on button "button" at bounding box center [483, 135] width 11 height 11
click at [479, 139] on button "button" at bounding box center [483, 144] width 11 height 11
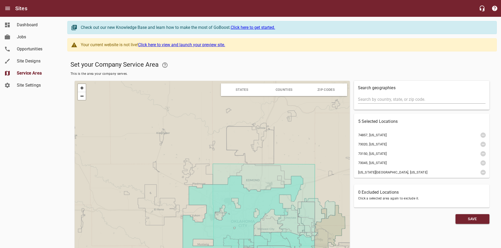
click at [479, 135] on button "button" at bounding box center [483, 135] width 11 height 11
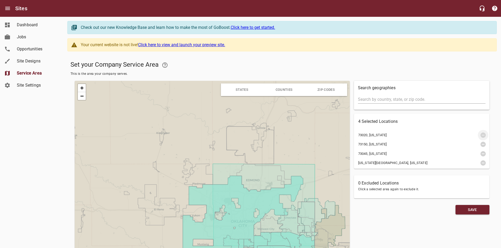
click at [479, 135] on button "button" at bounding box center [483, 135] width 11 height 11
click at [479, 139] on button "button" at bounding box center [483, 144] width 11 height 11
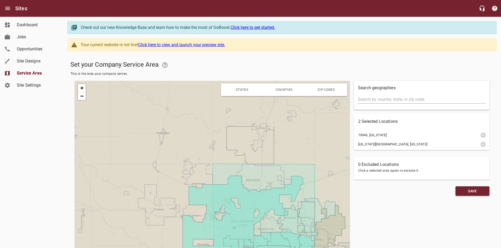
click at [479, 135] on button "button" at bounding box center [483, 135] width 11 height 11
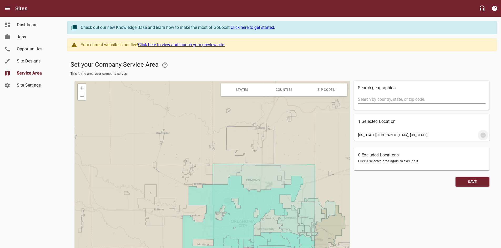
click at [483, 135] on icon "button" at bounding box center [483, 135] width 6 height 6
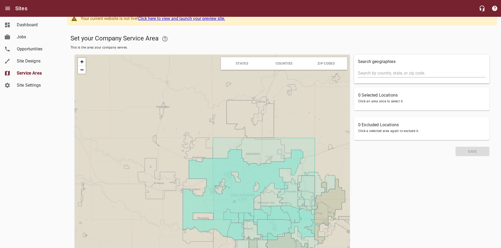
scroll to position [79, 0]
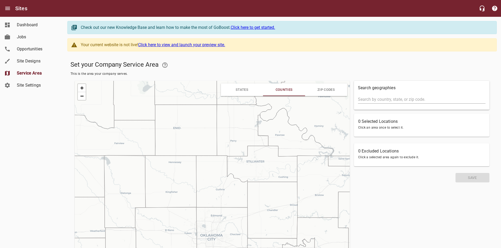
click at [325, 91] on span "ZIP Codes" at bounding box center [325, 90] width 17 height 4
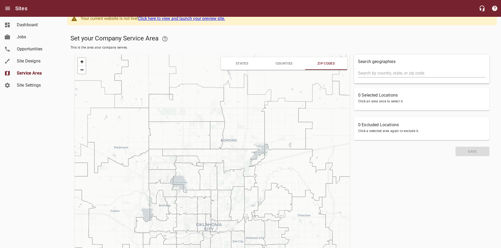
scroll to position [53, 0]
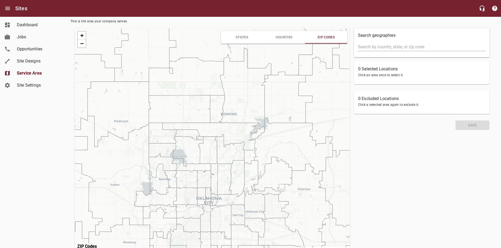
click at [248, 116] on icon at bounding box center [245, 91] width 51 height 86
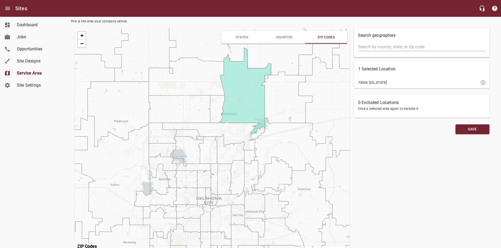
click at [279, 109] on icon at bounding box center [286, 98] width 51 height 52
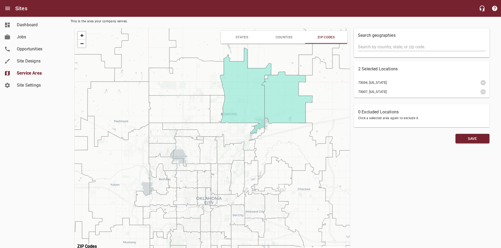
click at [266, 78] on icon at bounding box center [237, 39] width 150 height 83
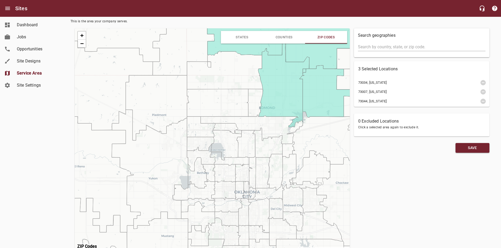
click at [252, 64] on icon at bounding box center [225, 70] width 76 height 38
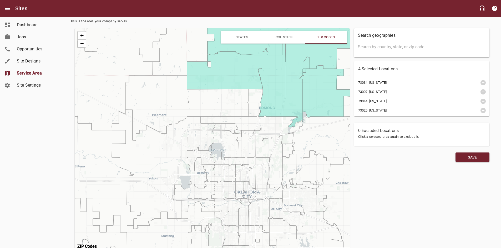
click at [257, 103] on icon at bounding box center [255, 103] width 16 height 28
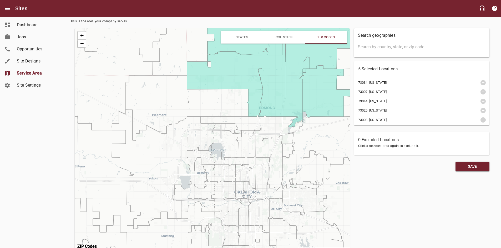
click at [223, 102] on icon at bounding box center [217, 103] width 61 height 28
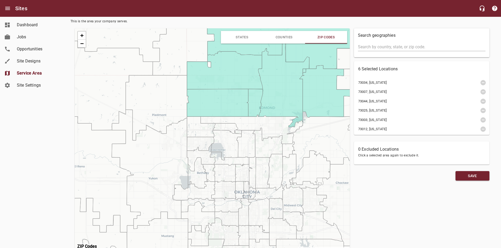
click at [169, 166] on icon at bounding box center [150, 169] width 76 height 119
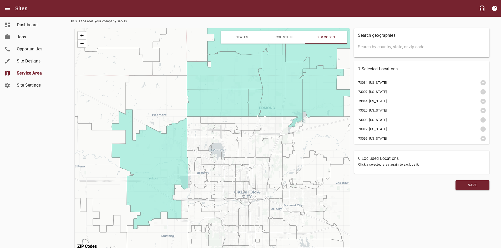
click at [179, 193] on icon at bounding box center [194, 190] width 42 height 19
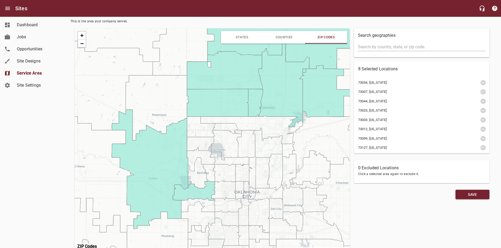
click at [194, 182] on icon at bounding box center [198, 173] width 20 height 31
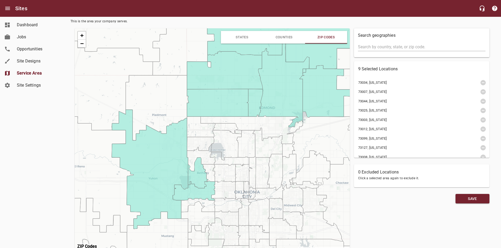
drag, startPoint x: 192, startPoint y: 162, endPoint x: 199, endPoint y: 145, distance: 17.8
click at [192, 160] on icon at bounding box center [201, 158] width 28 height 28
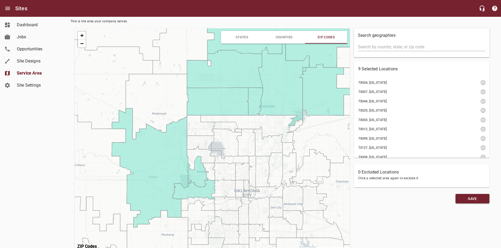
click at [200, 141] on icon at bounding box center [200, 143] width 27 height 14
click at [201, 128] on icon at bounding box center [201, 125] width 28 height 21
click at [226, 119] on icon at bounding box center [252, 128] width 103 height 29
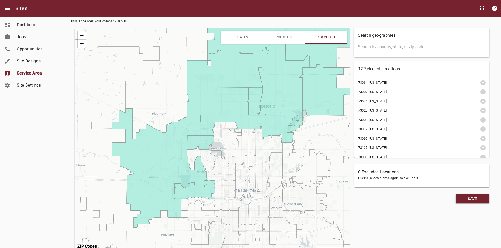
click at [227, 126] on icon at bounding box center [227, 127] width 28 height 11
click at [226, 142] on icon at bounding box center [226, 144] width 30 height 30
click at [206, 159] on icon at bounding box center [201, 156] width 28 height 28
click at [227, 160] on icon at bounding box center [229, 158] width 39 height 14
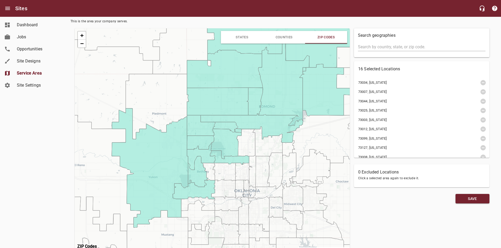
click at [250, 147] on icon at bounding box center [246, 142] width 19 height 27
click at [272, 144] on icon at bounding box center [268, 142] width 30 height 30
click at [287, 150] on icon at bounding box center [288, 149] width 12 height 16
click at [306, 138] on icon at bounding box center [329, 141] width 84 height 62
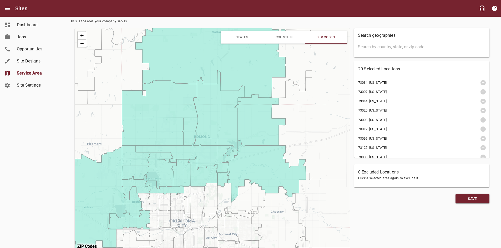
drag, startPoint x: 313, startPoint y: 137, endPoint x: 248, endPoint y: 196, distance: 87.3
click at [248, 180] on icon at bounding box center [264, 172] width 84 height 62
click at [248, 191] on icon at bounding box center [264, 172] width 84 height 62
drag, startPoint x: 248, startPoint y: 196, endPoint x: 248, endPoint y: 200, distance: 3.7
click at [248, 198] on icon at bounding box center [264, 172] width 84 height 62
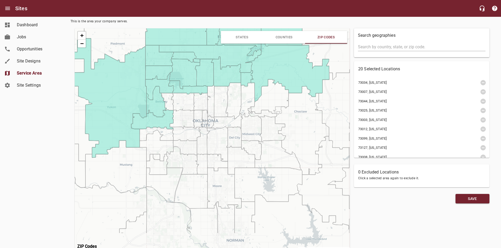
drag, startPoint x: 248, startPoint y: 200, endPoint x: 271, endPoint y: 70, distance: 131.5
click at [271, 70] on icon at bounding box center [287, 71] width 84 height 62
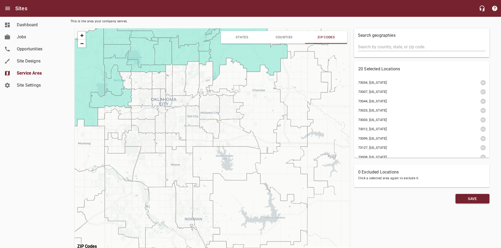
drag, startPoint x: 271, startPoint y: 70, endPoint x: 230, endPoint y: 52, distance: 44.5
click at [230, 52] on icon at bounding box center [245, 50] width 84 height 62
click at [257, 95] on icon at bounding box center [260, 109] width 54 height 89
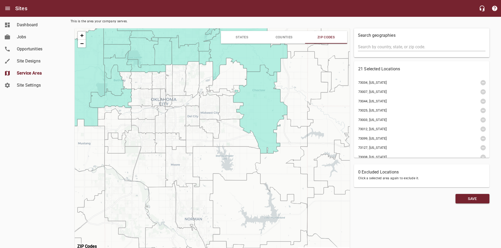
click at [219, 75] on icon at bounding box center [227, 75] width 37 height 34
click at [237, 89] on div "+ − Leaflet | © OpenStreetMap © CartoDB" at bounding box center [212, 139] width 275 height 223
click at [230, 94] on icon at bounding box center [216, 79] width 37 height 34
click at [224, 114] on icon at bounding box center [231, 107] width 26 height 27
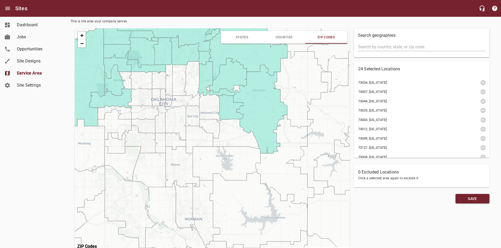
drag, startPoint x: 204, startPoint y: 107, endPoint x: 205, endPoint y: 113, distance: 6.2
click at [204, 107] on icon at bounding box center [209, 105] width 21 height 29
click at [207, 128] on icon at bounding box center [210, 128] width 20 height 19
click at [231, 128] on icon at bounding box center [236, 134] width 47 height 30
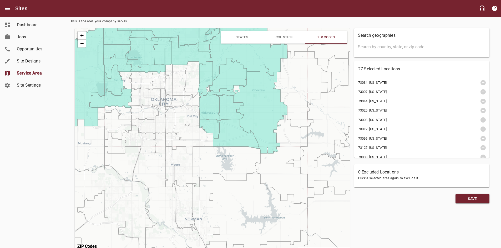
click at [230, 160] on icon at bounding box center [227, 164] width 68 height 34
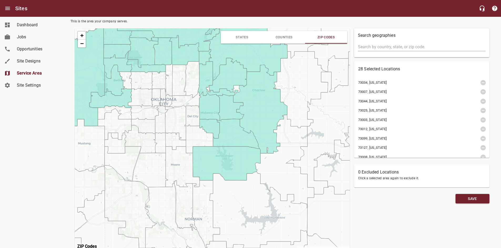
drag, startPoint x: 203, startPoint y: 160, endPoint x: 227, endPoint y: 145, distance: 28.0
click at [221, 149] on icon at bounding box center [227, 164] width 68 height 34
click at [226, 147] on icon at bounding box center [227, 164] width 68 height 34
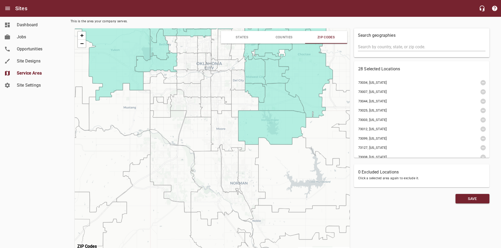
drag, startPoint x: 271, startPoint y: 110, endPoint x: 276, endPoint y: 105, distance: 6.3
click at [276, 105] on icon at bounding box center [281, 98] width 47 height 30
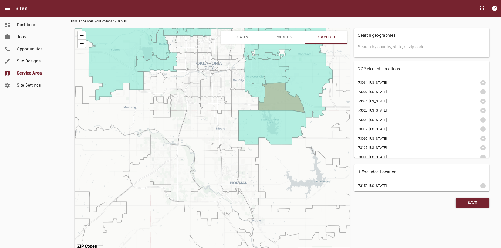
click at [271, 91] on icon at bounding box center [281, 98] width 47 height 30
click at [272, 98] on icon at bounding box center [281, 98] width 47 height 30
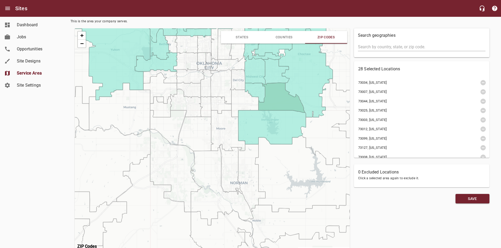
click at [285, 163] on icon at bounding box center [304, 174] width 98 height 77
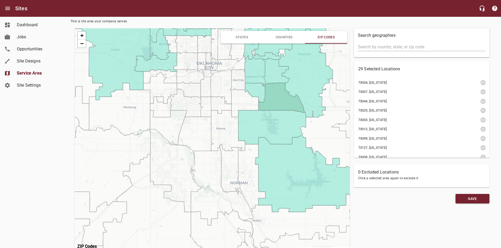
click at [252, 167] on icon at bounding box center [252, 178] width 28 height 68
click at [229, 175] on icon at bounding box center [231, 169] width 23 height 50
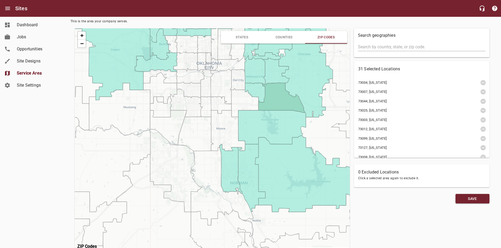
click at [206, 175] on icon at bounding box center [221, 186] width 63 height 80
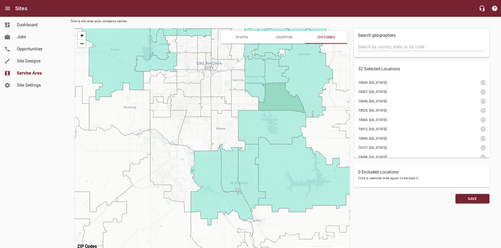
click at [223, 139] on icon at bounding box center [228, 130] width 34 height 40
click at [200, 134] on icon at bounding box center [195, 134] width 35 height 34
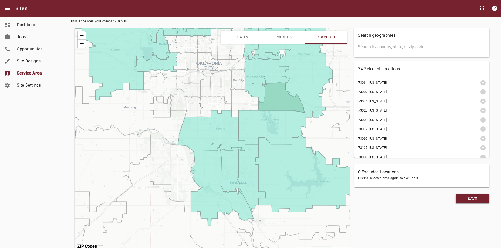
click at [176, 128] on icon at bounding box center [168, 127] width 37 height 35
click at [164, 109] on icon at bounding box center [161, 107] width 22 height 21
click at [188, 102] on icon at bounding box center [186, 103] width 32 height 28
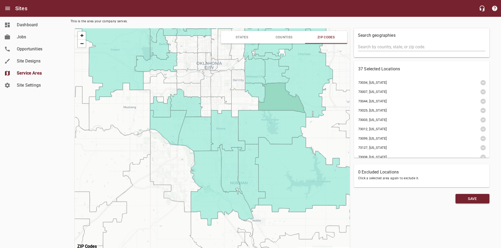
click at [160, 99] on icon at bounding box center [160, 100] width 7 height 6
click at [165, 89] on icon at bounding box center [160, 88] width 34 height 31
click at [177, 161] on icon at bounding box center [176, 170] width 53 height 83
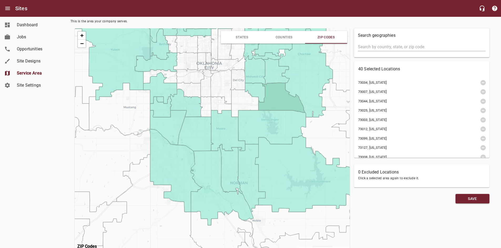
click at [133, 106] on icon at bounding box center [119, 109] width 62 height 53
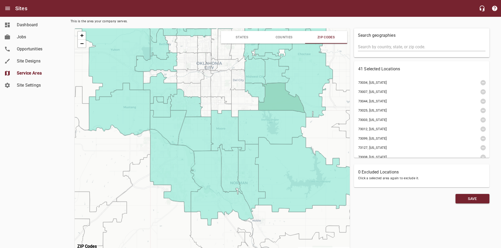
click at [206, 104] on icon at bounding box center [205, 107] width 12 height 20
click at [225, 101] on icon at bounding box center [221, 105] width 21 height 17
click at [244, 99] on icon at bounding box center [244, 103] width 27 height 28
click at [237, 78] on icon at bounding box center [237, 79] width 15 height 21
click at [223, 84] on icon at bounding box center [221, 86] width 21 height 35
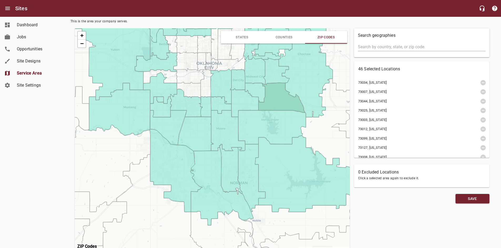
click at [202, 87] on icon at bounding box center [207, 84] width 13 height 28
click at [189, 90] on icon at bounding box center [189, 90] width 24 height 16
click at [192, 79] on icon at bounding box center [190, 75] width 28 height 15
click at [169, 80] on icon at bounding box center [160, 77] width 34 height 14
click at [192, 59] on icon at bounding box center [186, 61] width 25 height 20
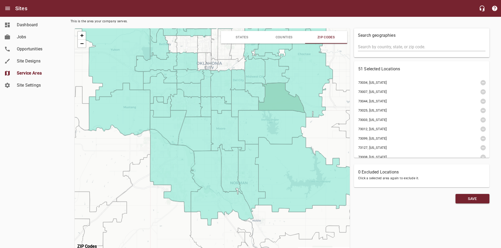
click at [205, 59] on icon at bounding box center [201, 62] width 8 height 18
click at [210, 66] on icon at bounding box center [208, 67] width 7 height 8
click at [215, 65] on icon at bounding box center [214, 64] width 7 height 12
click at [221, 64] on icon at bounding box center [231, 64] width 32 height 16
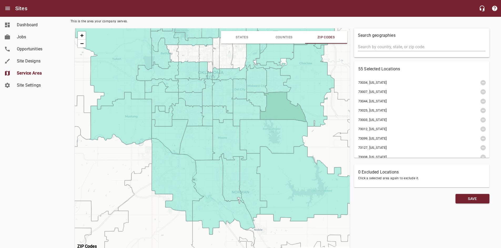
drag, startPoint x: 236, startPoint y: 74, endPoint x: 247, endPoint y: 101, distance: 29.2
click at [241, 81] on icon at bounding box center [232, 73] width 32 height 16
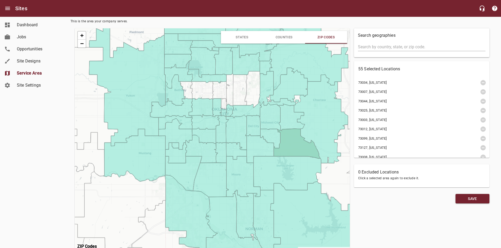
drag, startPoint x: 247, startPoint y: 101, endPoint x: 251, endPoint y: 112, distance: 11.3
click at [251, 112] on icon at bounding box center [246, 110] width 32 height 16
click at [253, 93] on icon at bounding box center [258, 90] width 26 height 37
click at [235, 95] on icon at bounding box center [240, 90] width 14 height 31
click at [230, 97] on icon at bounding box center [229, 90] width 7 height 32
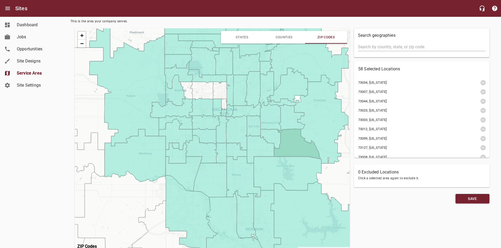
click at [218, 96] on icon at bounding box center [221, 91] width 17 height 21
click at [222, 103] on icon at bounding box center [224, 104] width 6 height 11
click at [205, 92] on icon at bounding box center [201, 91] width 23 height 18
click at [185, 92] on icon at bounding box center [187, 90] width 12 height 17
click at [302, 98] on icon at bounding box center [321, 119] width 54 height 89
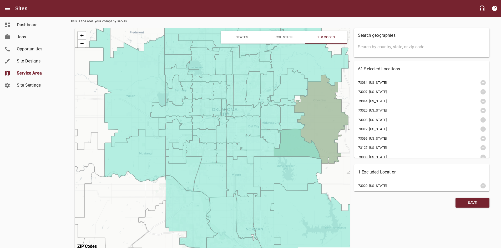
click at [302, 98] on icon at bounding box center [321, 119] width 54 height 89
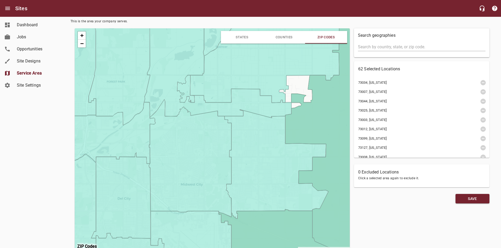
click at [297, 86] on div "+ − Leaflet | © OpenStreetMap © CartoDB" at bounding box center [212, 139] width 275 height 223
click at [280, 87] on icon at bounding box center [264, 50] width 149 height 105
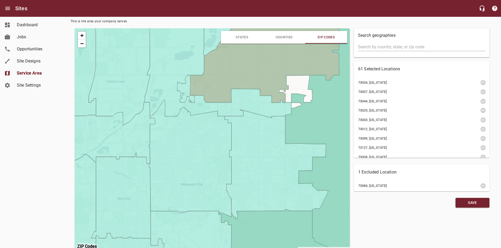
click at [280, 87] on icon at bounding box center [264, 50] width 149 height 105
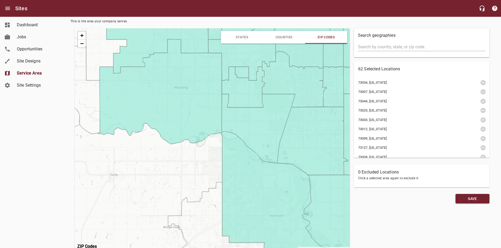
click at [324, 37] on span "ZIP Codes" at bounding box center [325, 37] width 17 height 4
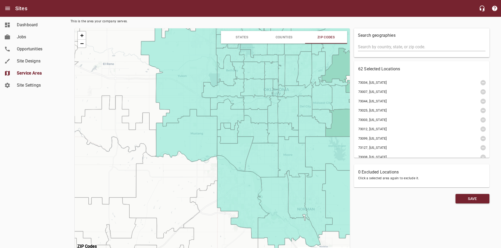
click at [305, 217] on icon at bounding box center [304, 218] width 3 height 6
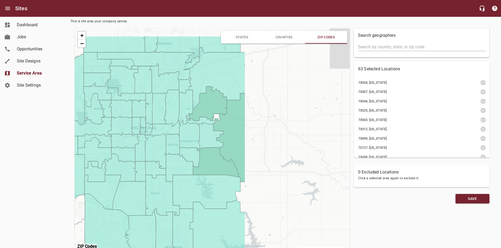
drag, startPoint x: 319, startPoint y: 207, endPoint x: 221, endPoint y: 202, distance: 98.2
click at [186, 243] on icon at bounding box center [186, 243] width 28 height 68
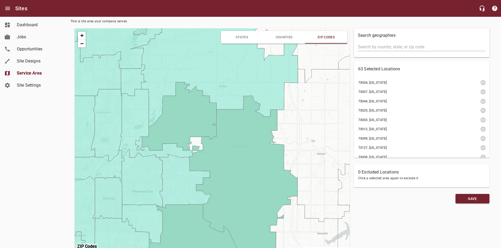
click at [307, 160] on icon at bounding box center [323, 145] width 107 height 153
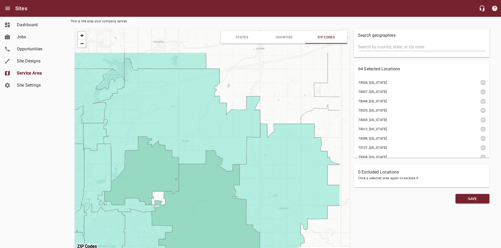
drag, startPoint x: 318, startPoint y: 157, endPoint x: 280, endPoint y: 211, distance: 66.4
click at [280, 211] on icon at bounding box center [286, 200] width 107 height 153
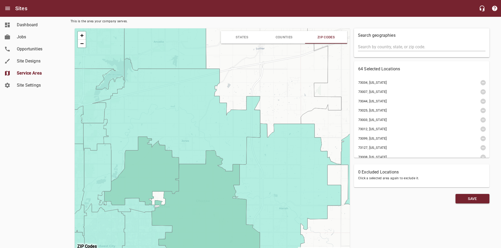
click at [280, 211] on icon at bounding box center [305, 200] width 145 height 153
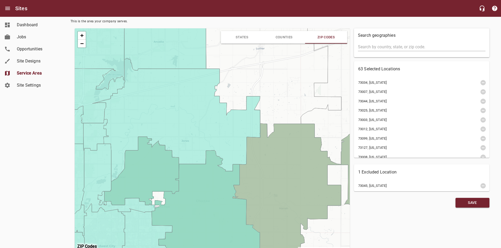
click at [278, 183] on icon at bounding box center [305, 200] width 145 height 153
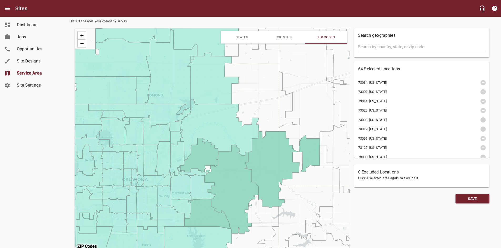
click at [249, 113] on icon at bounding box center [262, 87] width 75 height 103
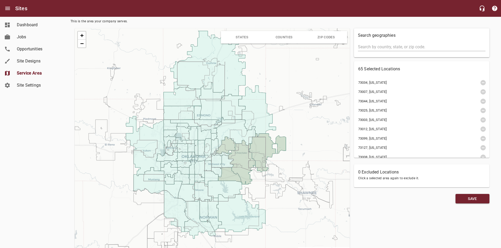
drag, startPoint x: 258, startPoint y: 206, endPoint x: 303, endPoint y: 116, distance: 100.9
click at [303, 116] on div "+ − Leaflet | © OpenStreetMap © CartoDB" at bounding box center [212, 139] width 275 height 223
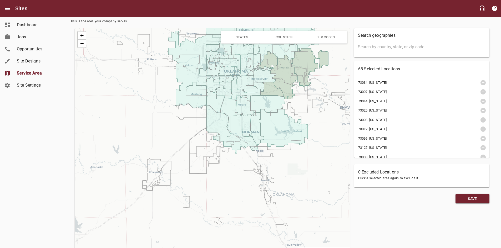
click at [281, 126] on icon at bounding box center [265, 127] width 71 height 48
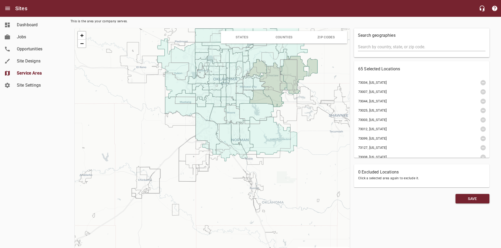
drag, startPoint x: 280, startPoint y: 127, endPoint x: 263, endPoint y: 142, distance: 22.5
click at [264, 141] on icon at bounding box center [254, 134] width 71 height 48
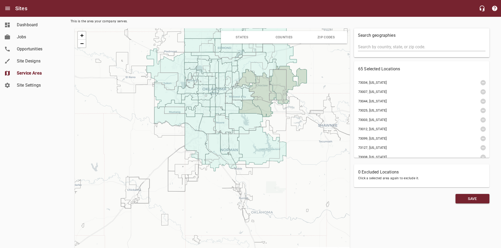
click at [262, 144] on icon at bounding box center [243, 144] width 71 height 48
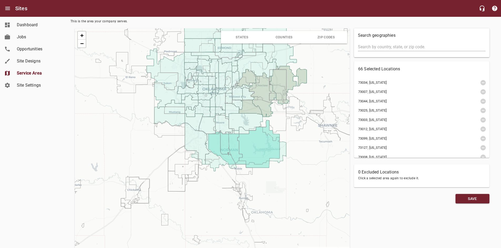
click at [264, 147] on icon at bounding box center [243, 144] width 71 height 48
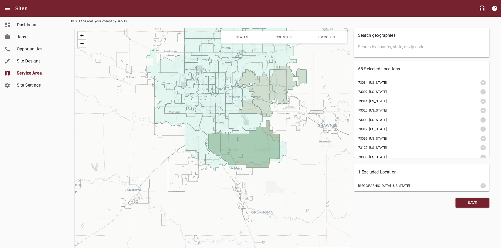
click at [264, 147] on icon at bounding box center [243, 144] width 71 height 48
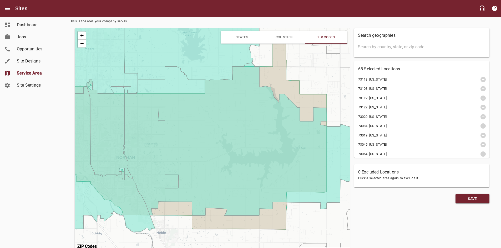
scroll to position [528, 0]
click at [476, 201] on span "Save" at bounding box center [473, 199] width 26 height 7
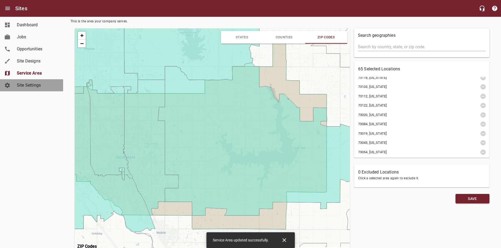
click at [33, 88] on span "Site Settings" at bounding box center [37, 85] width 40 height 6
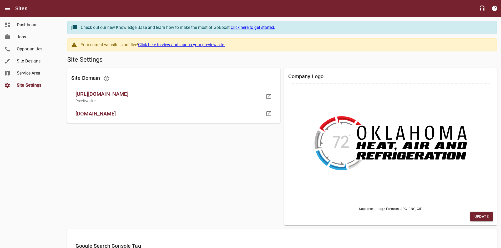
click at [139, 93] on span "[URL][DOMAIN_NAME]" at bounding box center [169, 94] width 188 height 8
copy span "[URL][DOMAIN_NAME]"
click at [215, 148] on div "Site Domain [URL][DOMAIN_NAME] Preview site [DOMAIN_NAME]" at bounding box center [173, 146] width 217 height 161
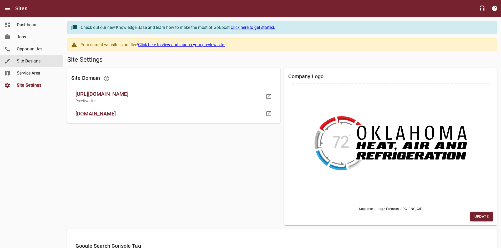
click at [29, 63] on span "Site Designs" at bounding box center [37, 61] width 40 height 6
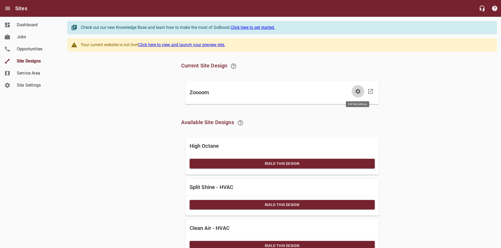
click at [358, 91] on icon "button" at bounding box center [358, 91] width 6 height 6
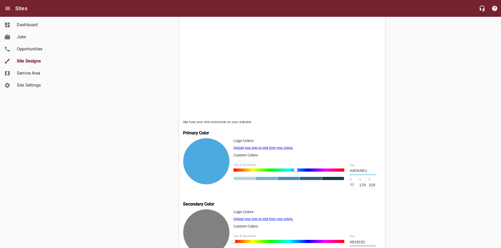
scroll to position [192, 0]
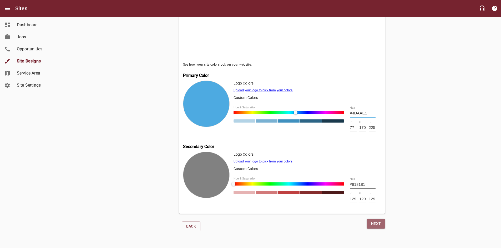
click at [375, 227] on button "Next" at bounding box center [376, 224] width 18 height 10
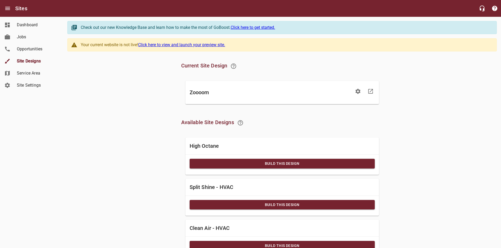
click at [201, 47] on link "Click here to view and launch your preview site." at bounding box center [181, 44] width 87 height 5
click at [41, 48] on span "Opportunities" at bounding box center [37, 49] width 40 height 6
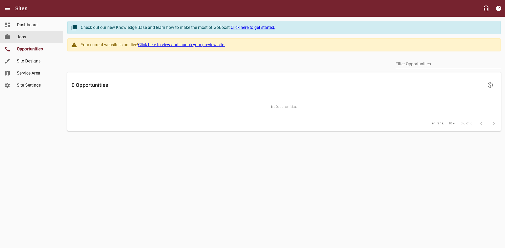
click at [30, 39] on span "Jobs" at bounding box center [37, 37] width 40 height 6
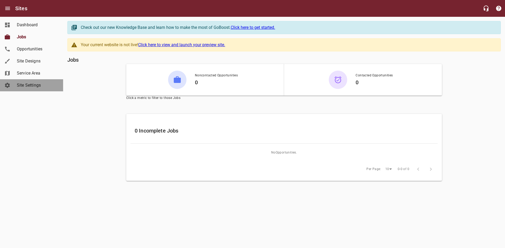
click at [37, 83] on span "Site Settings" at bounding box center [37, 85] width 40 height 6
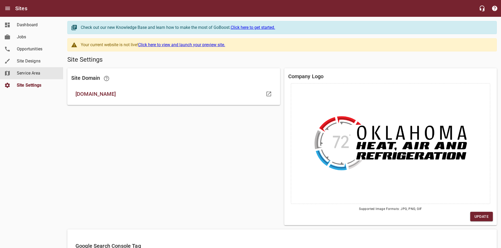
click at [32, 73] on span "Service Area" at bounding box center [37, 73] width 40 height 6
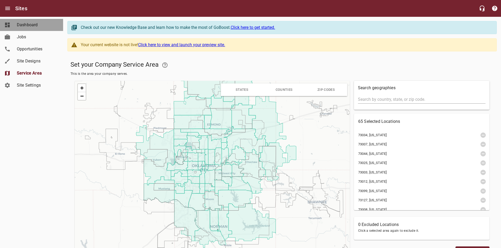
click at [17, 26] on span "Dashboard" at bounding box center [37, 25] width 40 height 6
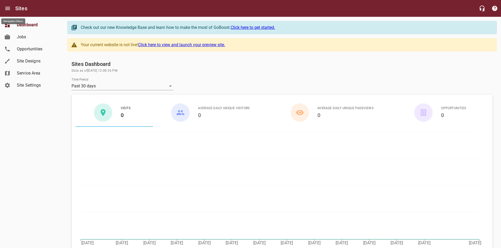
click at [10, 11] on icon "Open drawer" at bounding box center [7, 8] width 6 height 6
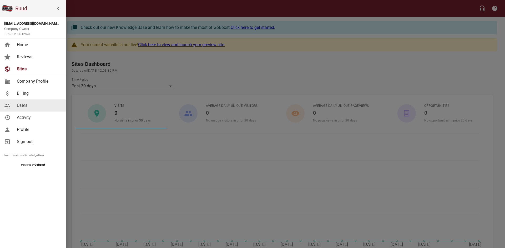
click at [30, 108] on span "Users" at bounding box center [38, 106] width 43 height 6
